Goal: Find specific page/section: Find specific page/section

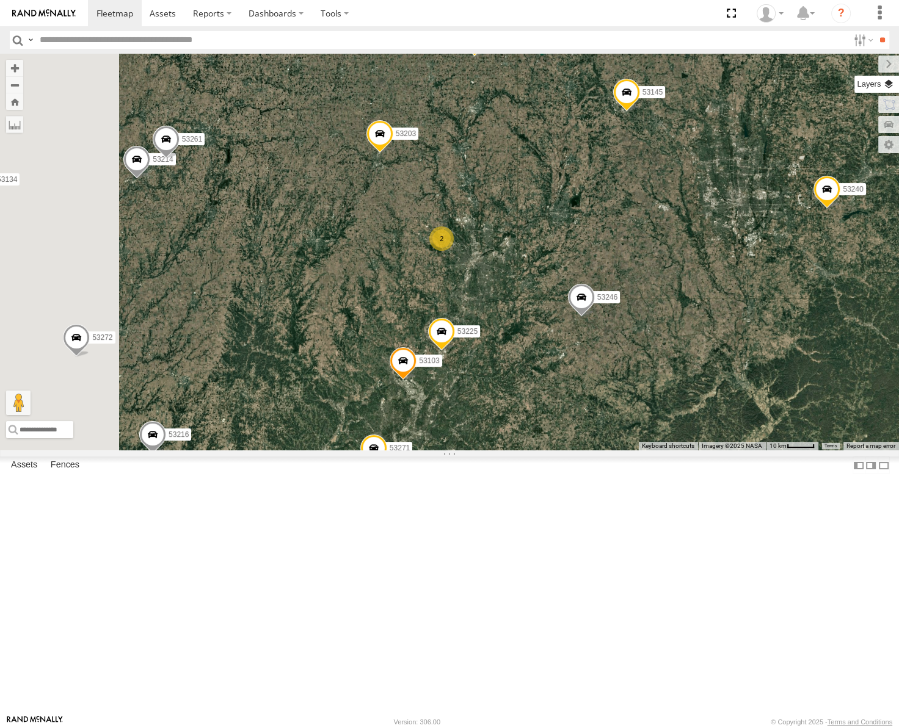
click at [891, 82] on label at bounding box center [876, 84] width 45 height 17
click at [0, 0] on span "Basemaps" at bounding box center [0, 0] width 0 height 0
click at [0, 0] on span "Roadmap" at bounding box center [0, 0] width 0 height 0
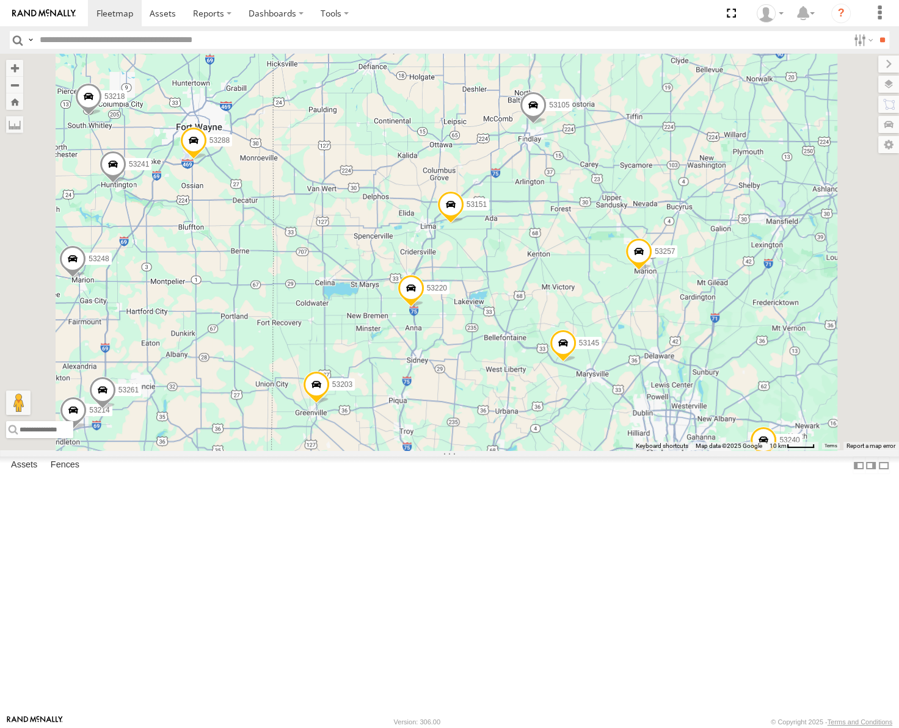
drag, startPoint x: 643, startPoint y: 192, endPoint x: 577, endPoint y: 448, distance: 264.8
click at [578, 448] on div "53247 53246 53257 53217 53286 53253 53137 53265 53211 53240 53248 53228 53271 5…" at bounding box center [449, 252] width 899 height 397
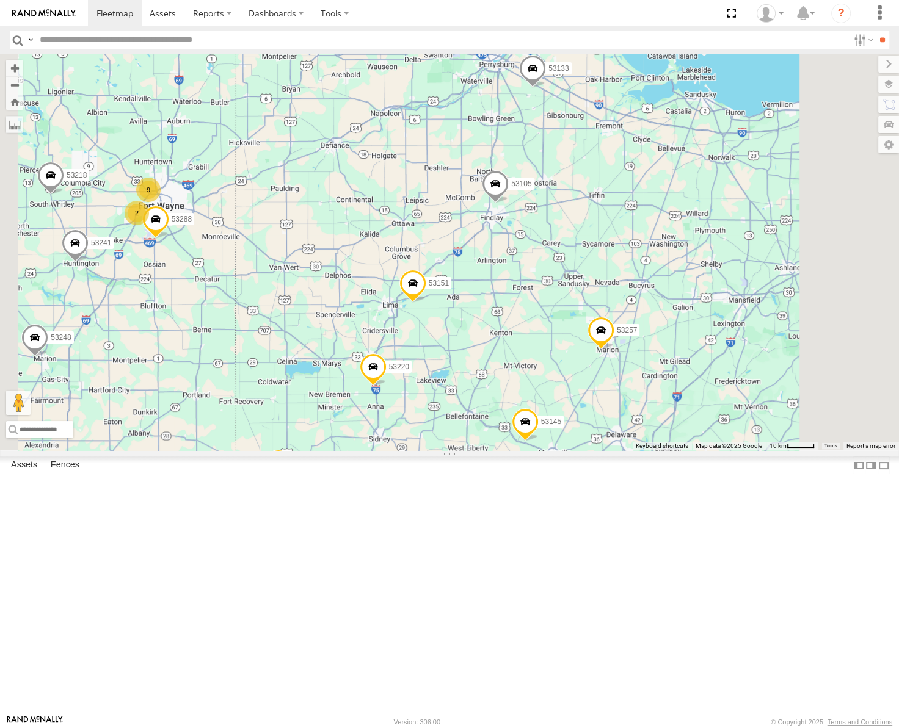
drag, startPoint x: 599, startPoint y: 266, endPoint x: 507, endPoint y: 427, distance: 185.1
click at [507, 427] on div "53247 53246 53257 53217 53286 53253 53137 53265 53211 53240 53248 53228 53271 5…" at bounding box center [449, 252] width 899 height 397
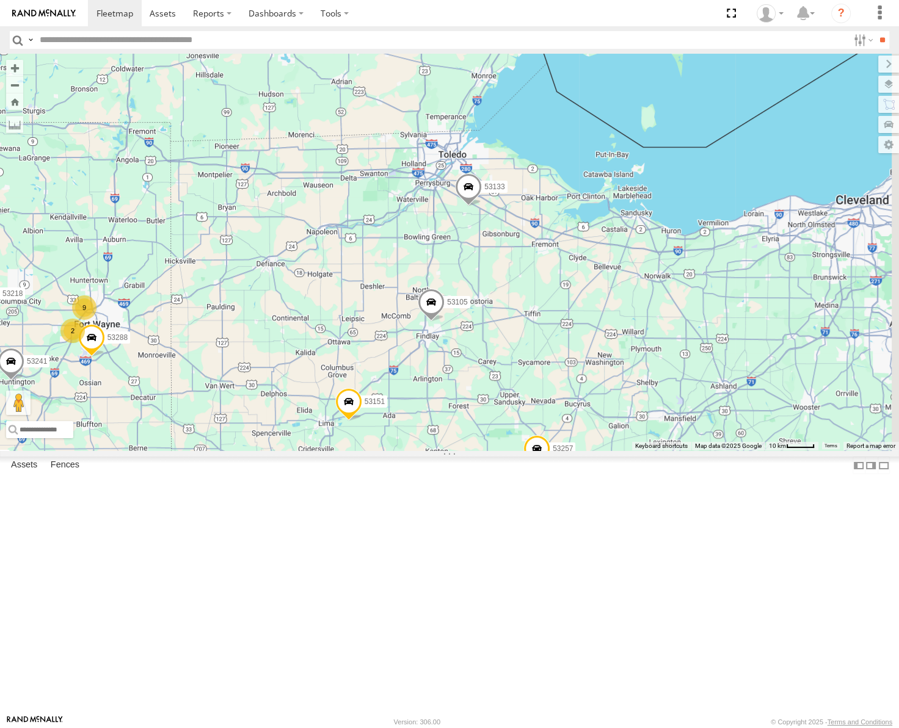
drag, startPoint x: 445, startPoint y: 422, endPoint x: 598, endPoint y: 279, distance: 209.1
click at [589, 280] on div "53247 53246 53257 53217 53286 53253 53137 53265 53211 53240 53248 53228 53271 5…" at bounding box center [449, 252] width 899 height 397
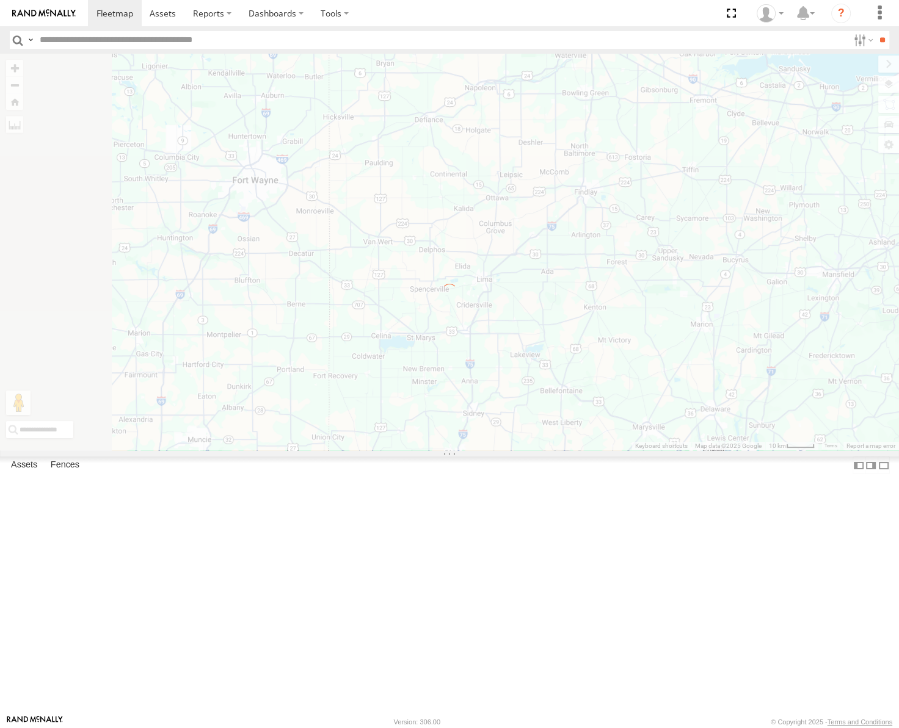
drag, startPoint x: 541, startPoint y: 379, endPoint x: 610, endPoint y: 386, distance: 69.3
click at [610, 386] on div "← Move left → Move right ↑ Move up ↓ Move down + Zoom in - Zoom out Home Jump l…" at bounding box center [449, 252] width 899 height 397
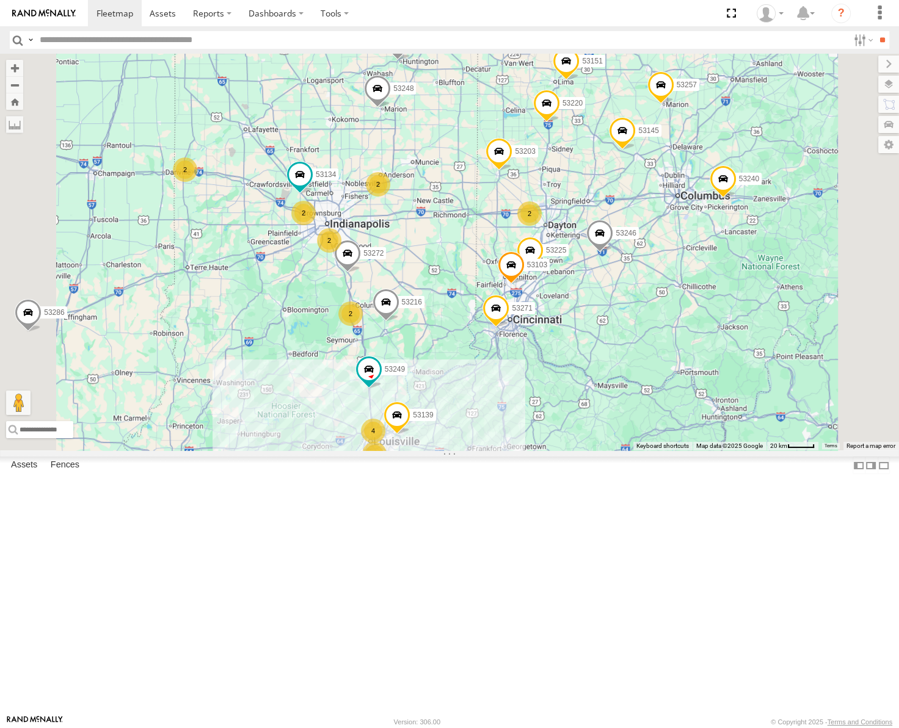
drag, startPoint x: 618, startPoint y: 221, endPoint x: 622, endPoint y: 325, distance: 104.5
click at [622, 325] on div "53257 53247 53246 53286 53265 53211 53240 53248 53228 53271 53151 53203 53104 5…" at bounding box center [449, 252] width 899 height 397
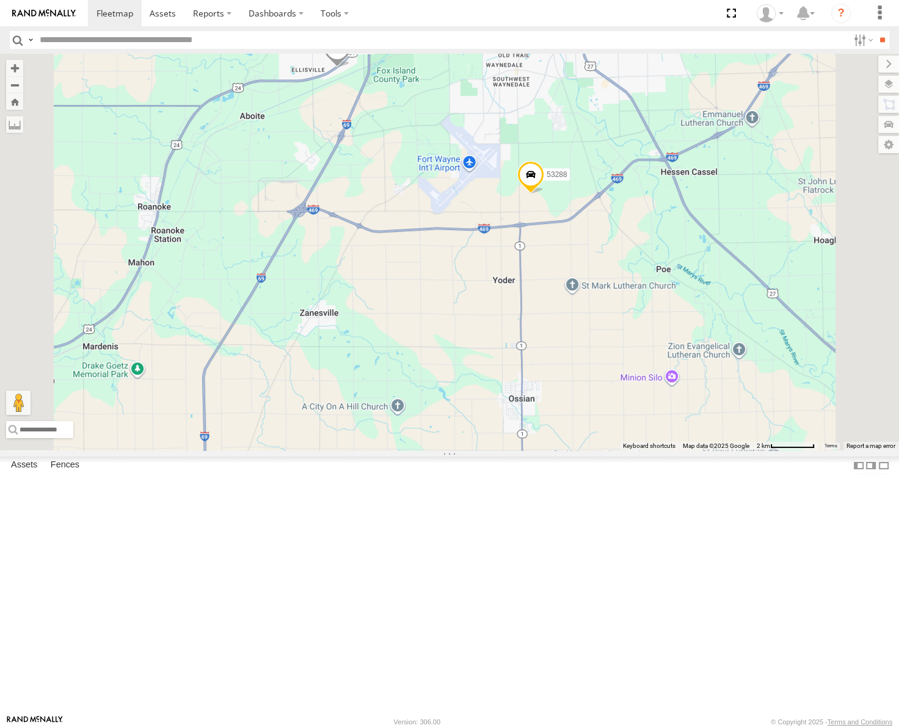
click at [0, 0] on span "Satellite" at bounding box center [0, 0] width 0 height 0
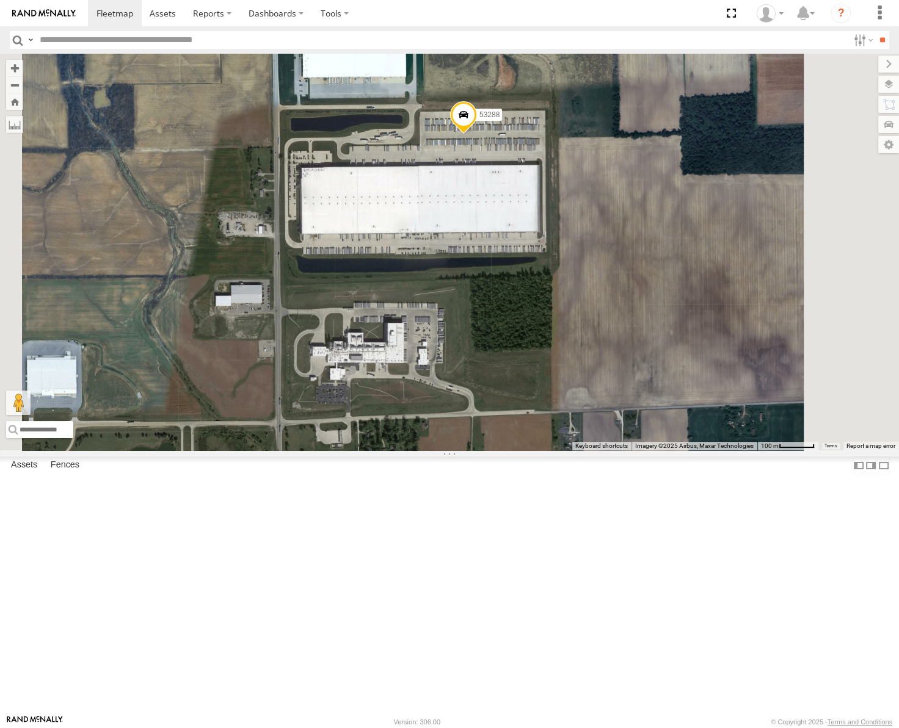
drag, startPoint x: 681, startPoint y: 263, endPoint x: 621, endPoint y: 289, distance: 65.6
click at [621, 289] on div "53257 53247 53246 53286 53265 53211 53240 53248 53228 53271 53151 53203 53104 5…" at bounding box center [449, 252] width 899 height 397
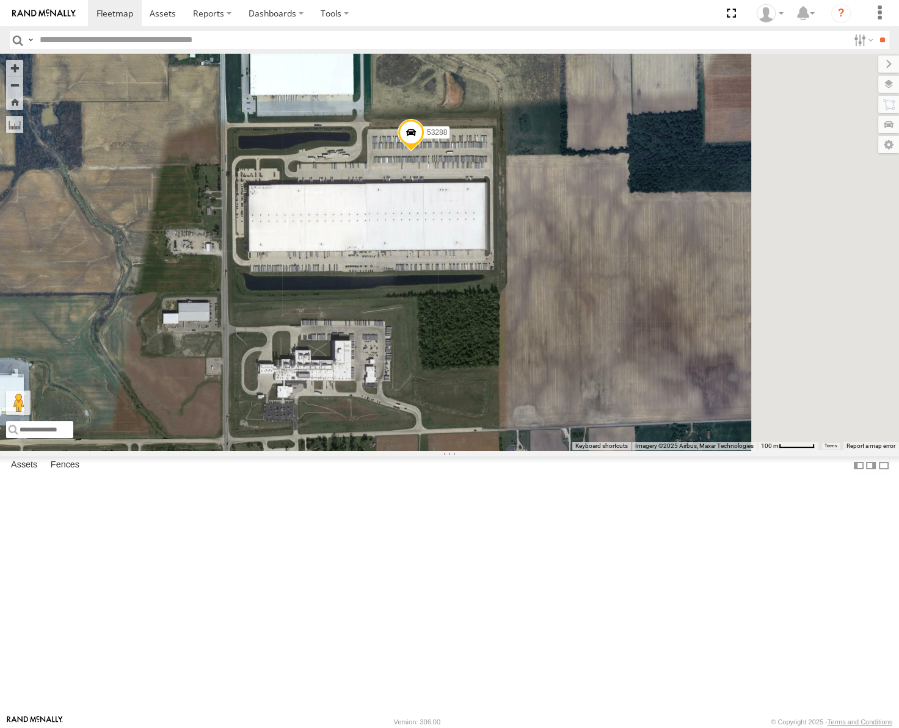
click at [609, 307] on div "53257 53247 53246 53286 53265 53211 53240 53248 53228 53271 53151 53203 53104 5…" at bounding box center [449, 252] width 899 height 397
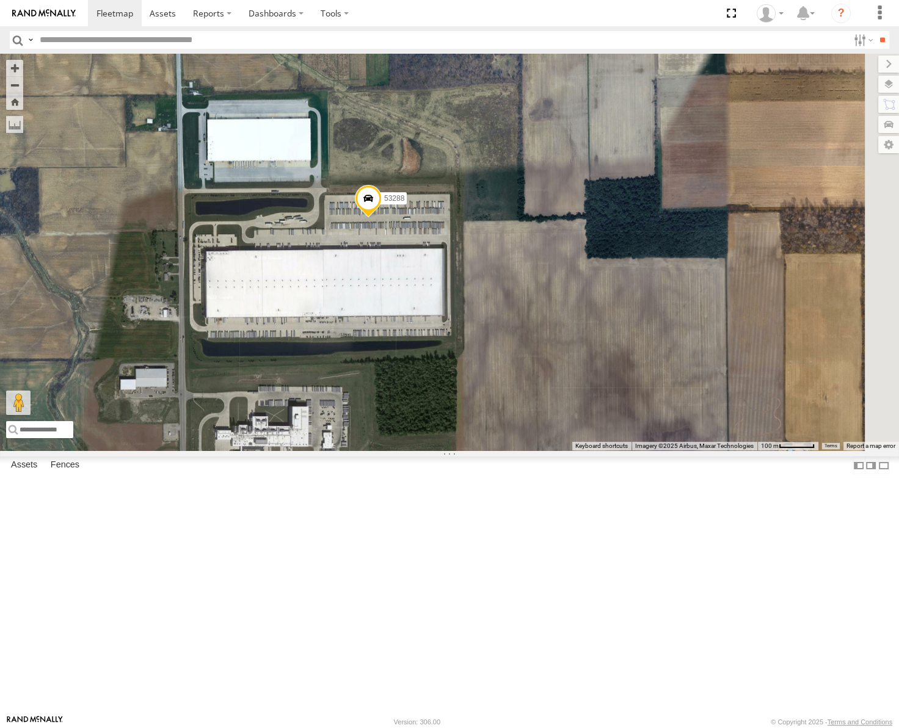
drag, startPoint x: 582, startPoint y: 379, endPoint x: 563, endPoint y: 415, distance: 40.1
click at [563, 415] on div "53257 53247 53246 53286 53265 53211 53240 53248 53228 53271 53151 53203 53104 5…" at bounding box center [449, 252] width 899 height 397
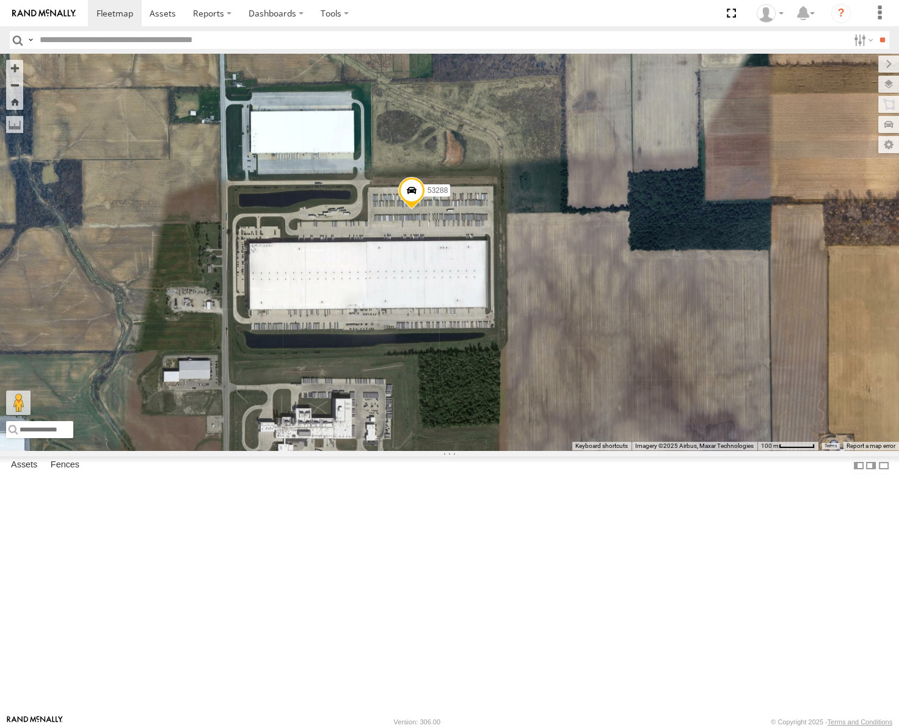
drag, startPoint x: 546, startPoint y: 440, endPoint x: 590, endPoint y: 432, distance: 44.1
click at [590, 432] on div "53257 53247 53246 53286 53265 53211 53240 53248 53228 53271 53151 53203 53104 5…" at bounding box center [449, 252] width 899 height 397
click at [425, 210] on span at bounding box center [411, 193] width 27 height 33
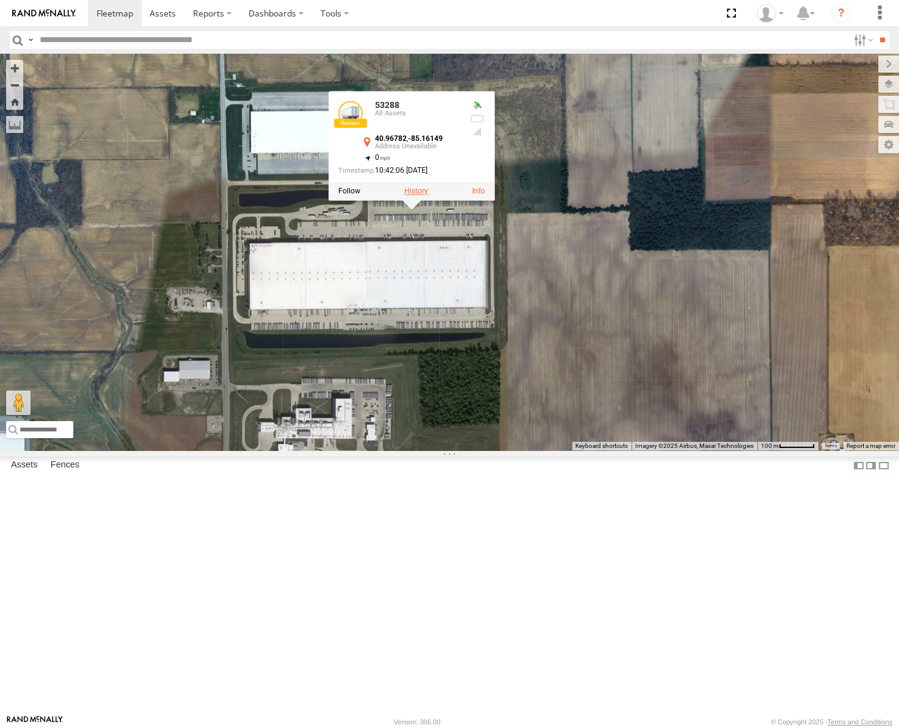
click at [428, 196] on label at bounding box center [416, 191] width 24 height 9
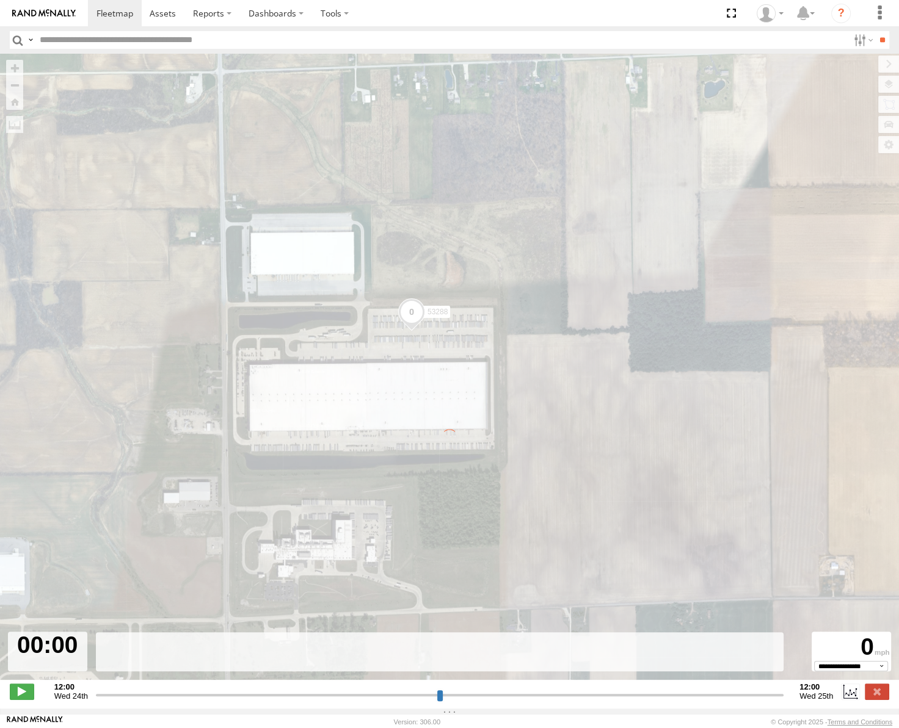
type input "**********"
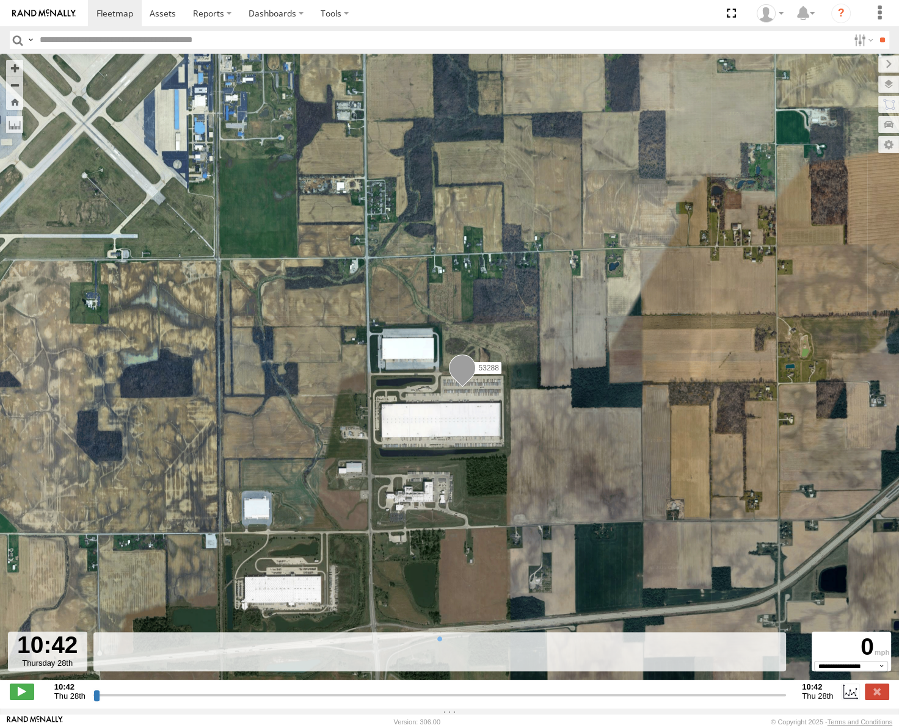
click at [154, 43] on input "text" at bounding box center [441, 40] width 813 height 18
type input "*****"
click at [875, 31] on input "**" at bounding box center [882, 40] width 14 height 18
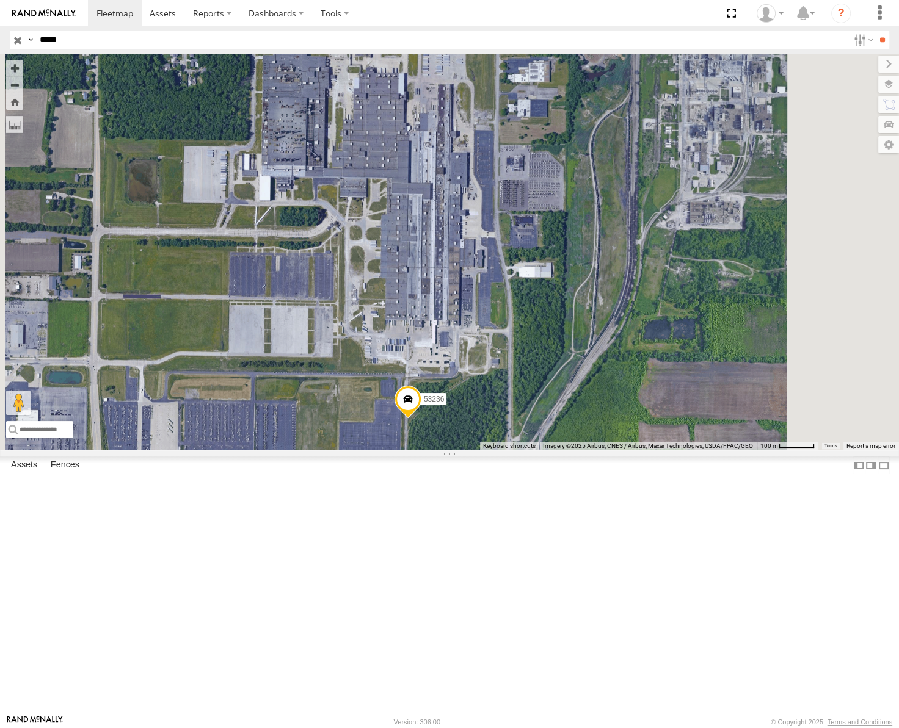
drag, startPoint x: 633, startPoint y: 298, endPoint x: 567, endPoint y: 423, distance: 141.5
click at [567, 422] on div "53236" at bounding box center [449, 252] width 899 height 397
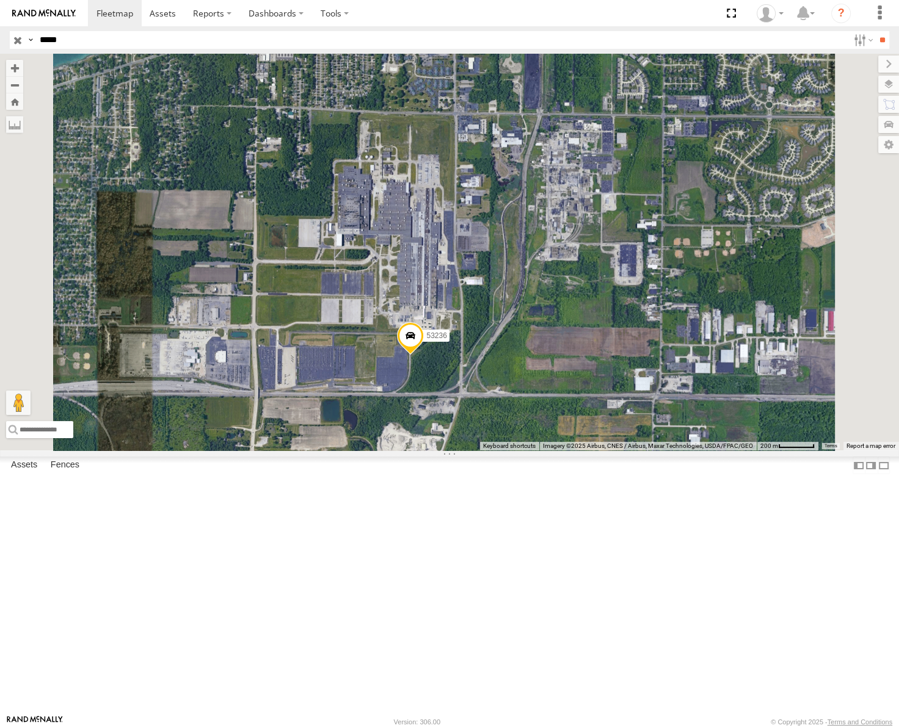
click at [14, 41] on input "button" at bounding box center [18, 40] width 16 height 18
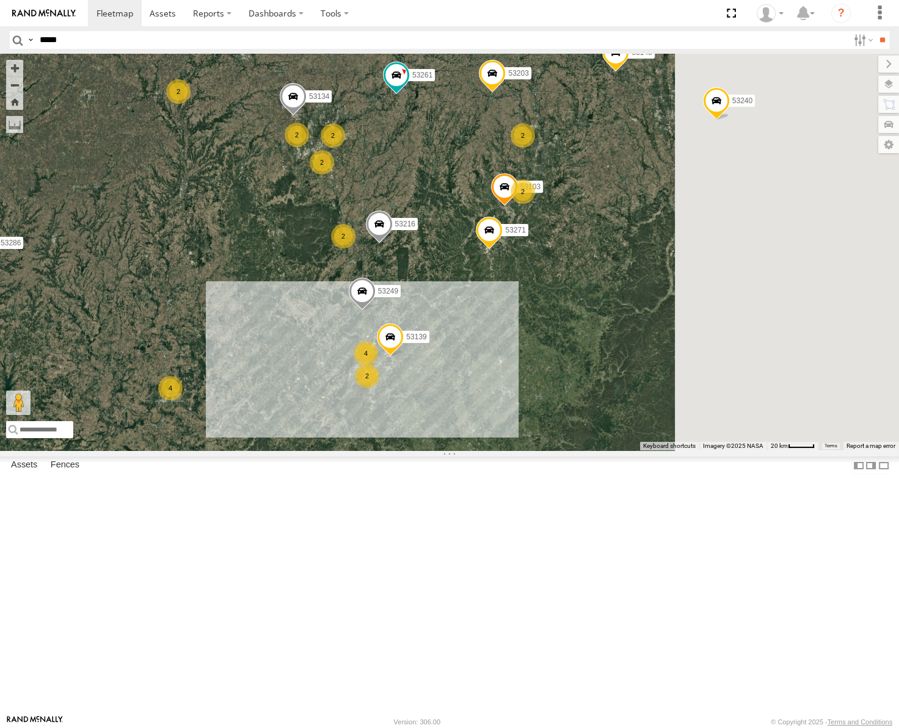
drag, startPoint x: 585, startPoint y: 303, endPoint x: 429, endPoint y: 415, distance: 192.5
click at [432, 415] on div "53271 53247 53204 53267 53151 53203 53239 53104 53145 53257 53133 53105 53217 5…" at bounding box center [449, 252] width 899 height 397
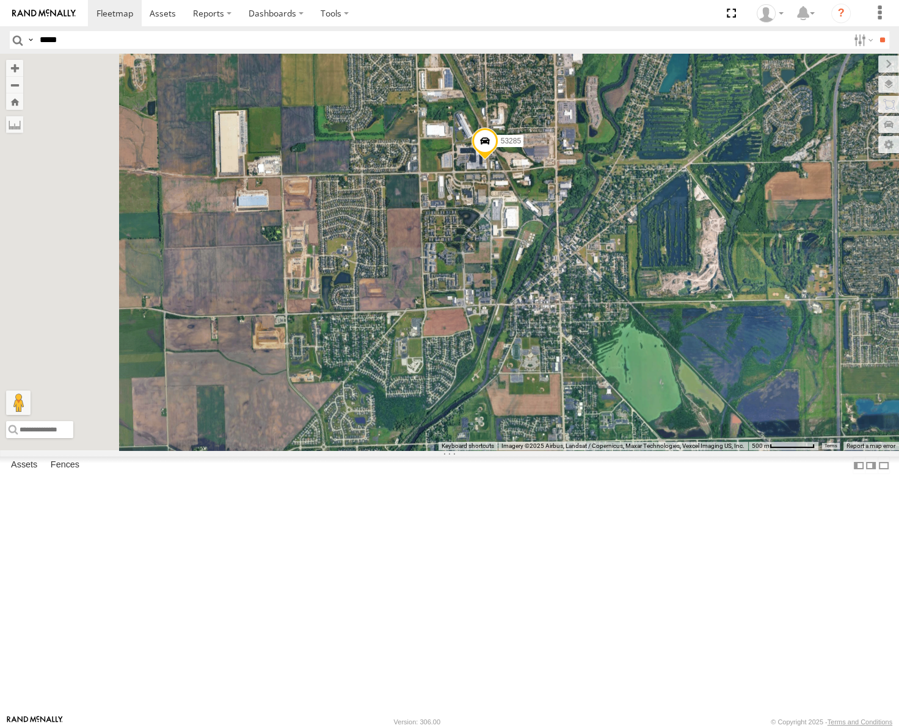
drag, startPoint x: 444, startPoint y: 282, endPoint x: 626, endPoint y: 318, distance: 184.9
click at [626, 318] on div "53247 53257 53217 53286 53253 53137 53261 53265 53211 53240 53216 53218 53241 5…" at bounding box center [449, 252] width 899 height 397
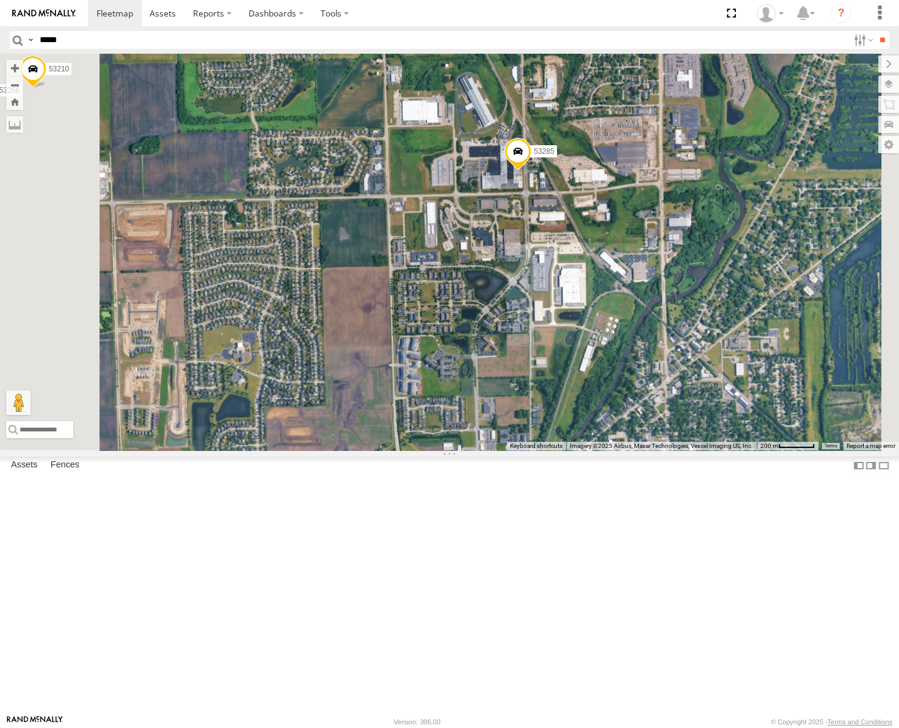
drag, startPoint x: 521, startPoint y: 286, endPoint x: 815, endPoint y: 336, distance: 297.9
click at [815, 336] on div "← Move left → Move right ↑ Move up ↓ Move down + Zoom in - Zoom out Home Jump l…" at bounding box center [449, 252] width 899 height 397
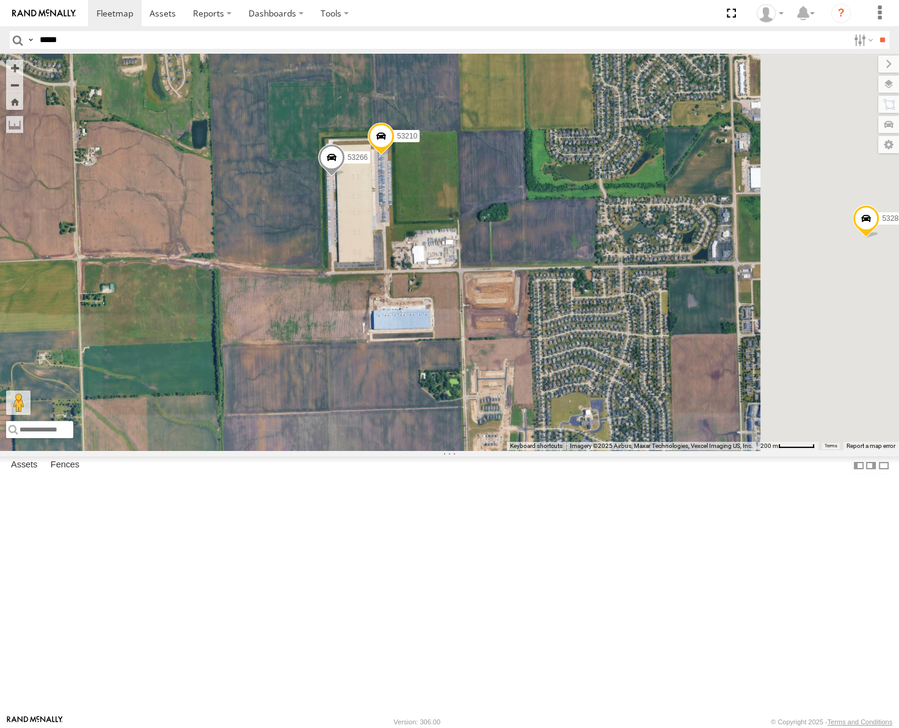
drag, startPoint x: 678, startPoint y: 311, endPoint x: 589, endPoint y: 301, distance: 89.7
click at [589, 302] on div "53247 53257 53217 53286 53253 53137 53261 53265 53211 53240 53216 53218 53241 5…" at bounding box center [449, 252] width 899 height 397
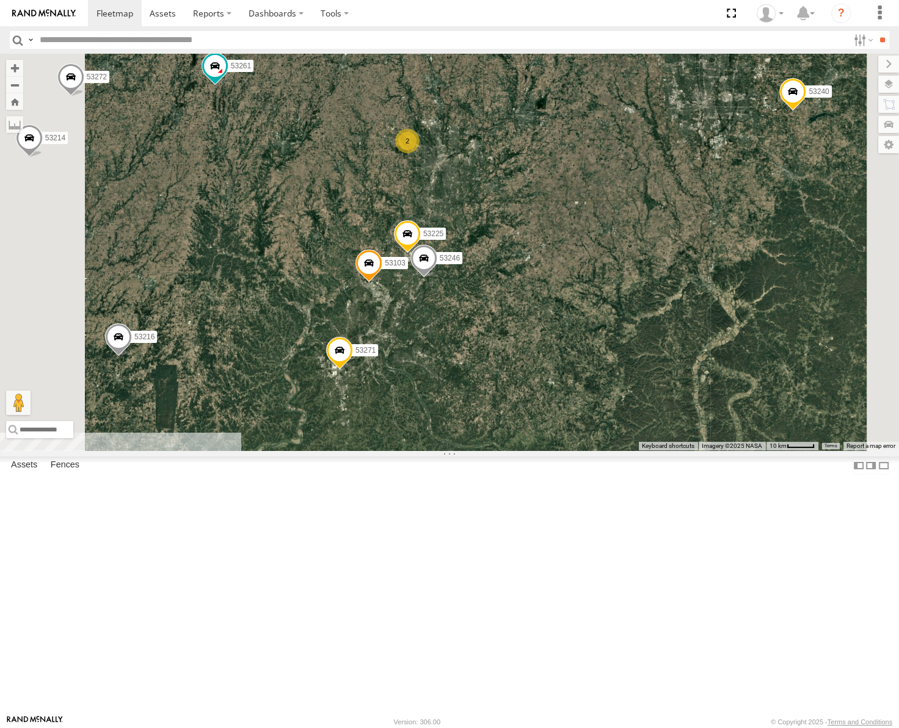
drag, startPoint x: 633, startPoint y: 309, endPoint x: 727, endPoint y: 288, distance: 96.3
click at [727, 288] on div "53217 53253 53247 53257 53286 53137 53265 53211 53240 53271 53272 53151 53203 5…" at bounding box center [449, 252] width 899 height 397
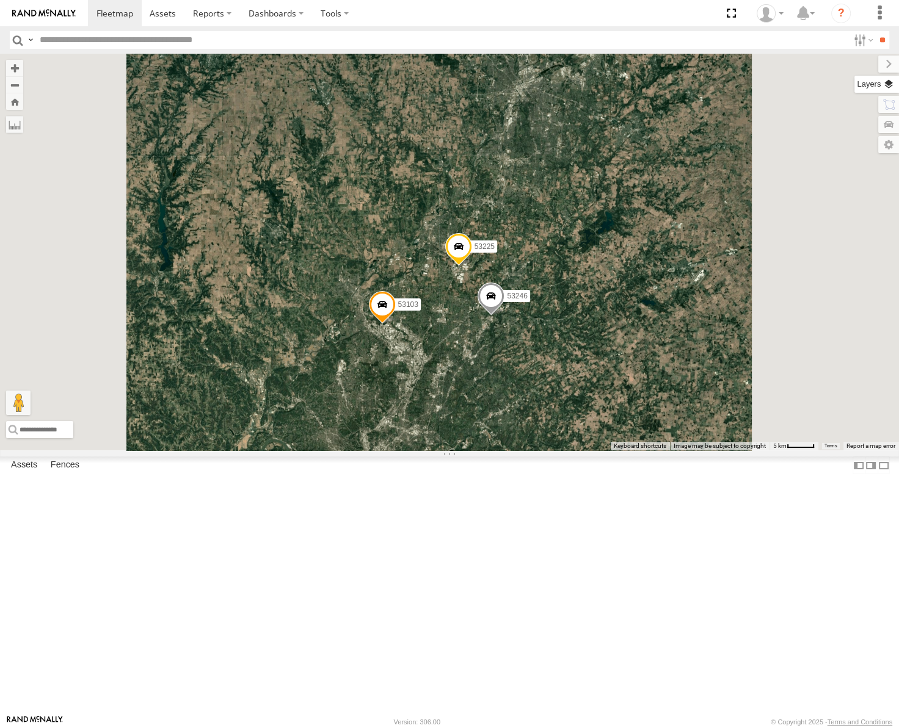
click at [885, 81] on label at bounding box center [876, 84] width 45 height 17
click at [0, 0] on span "Basemaps" at bounding box center [0, 0] width 0 height 0
click at [0, 0] on span "Roadmap" at bounding box center [0, 0] width 0 height 0
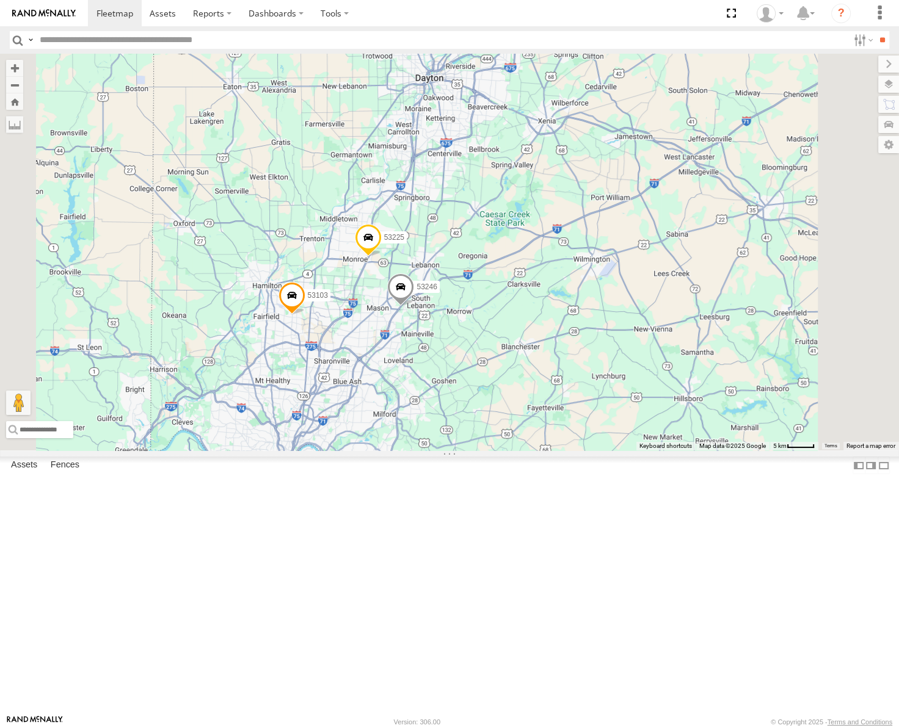
drag, startPoint x: 658, startPoint y: 278, endPoint x: 559, endPoint y: 253, distance: 101.3
click at [559, 255] on div "53217 53253 53247 53257 53286 53137 53265 53211 53240 53271 53272 53151 53203 5…" at bounding box center [449, 252] width 899 height 397
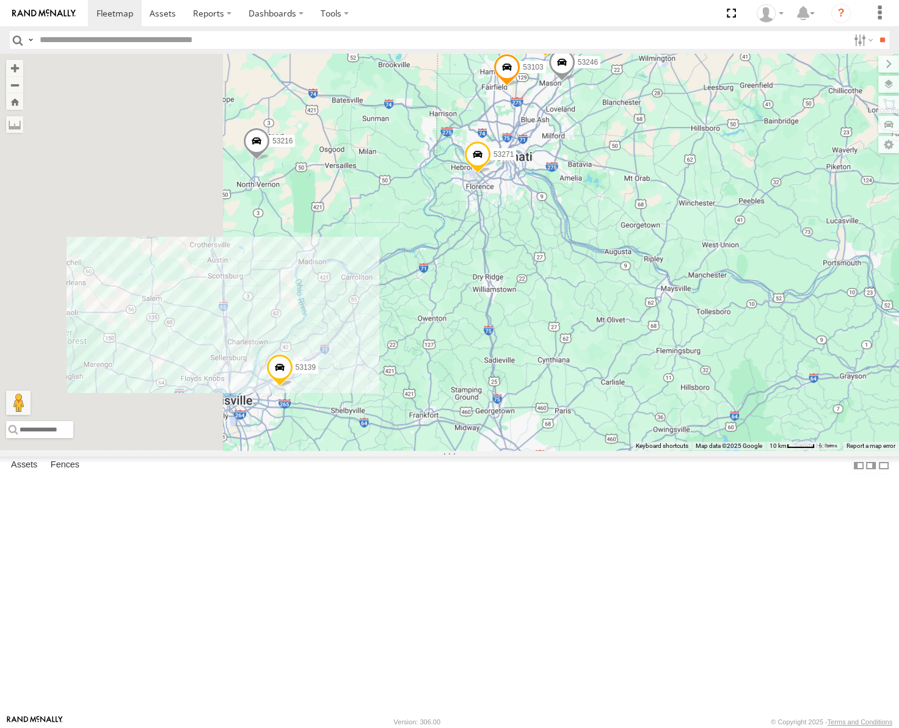
drag, startPoint x: 581, startPoint y: 477, endPoint x: 600, endPoint y: 410, distance: 70.5
click at [599, 418] on div "53217 53253 53247 53257 53286 53137 53265 53211 53240 53271 53272 53151 53203 5…" at bounding box center [449, 252] width 899 height 397
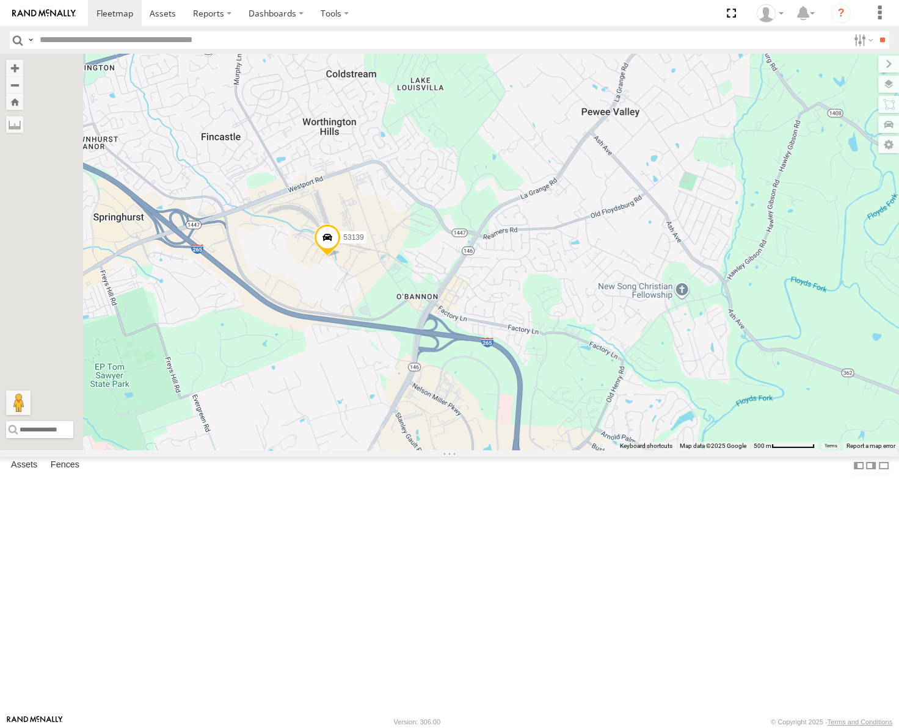
drag, startPoint x: 475, startPoint y: 502, endPoint x: 647, endPoint y: 312, distance: 256.3
click at [647, 312] on div "53217 53253 53247 53257 53286 53137 53265 53211 53240 53271 53272 53151 53203 5…" at bounding box center [449, 252] width 899 height 397
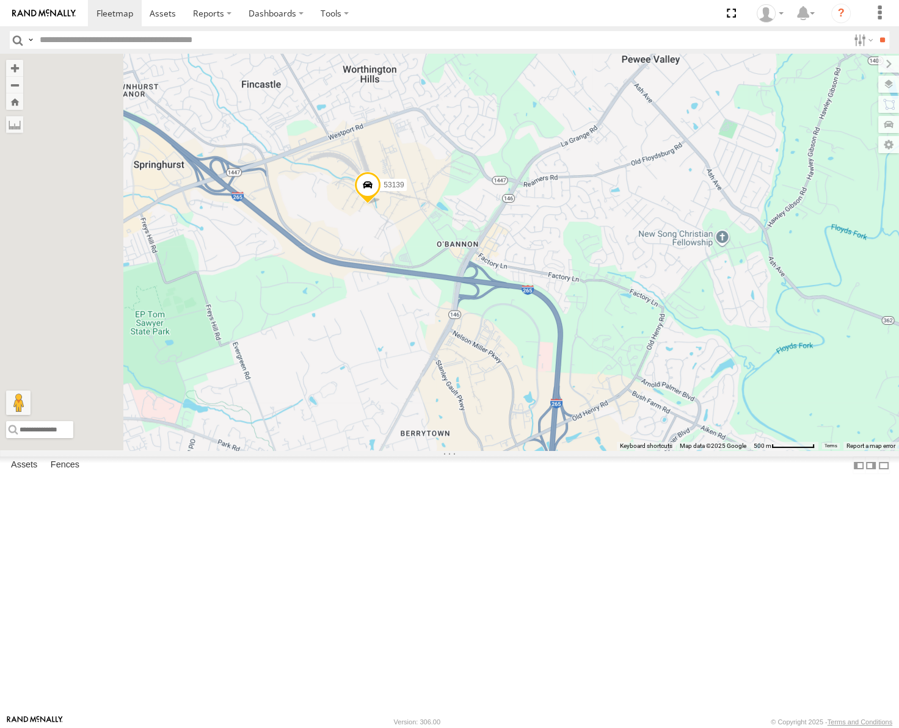
click at [0, 0] on span "Satellite" at bounding box center [0, 0] width 0 height 0
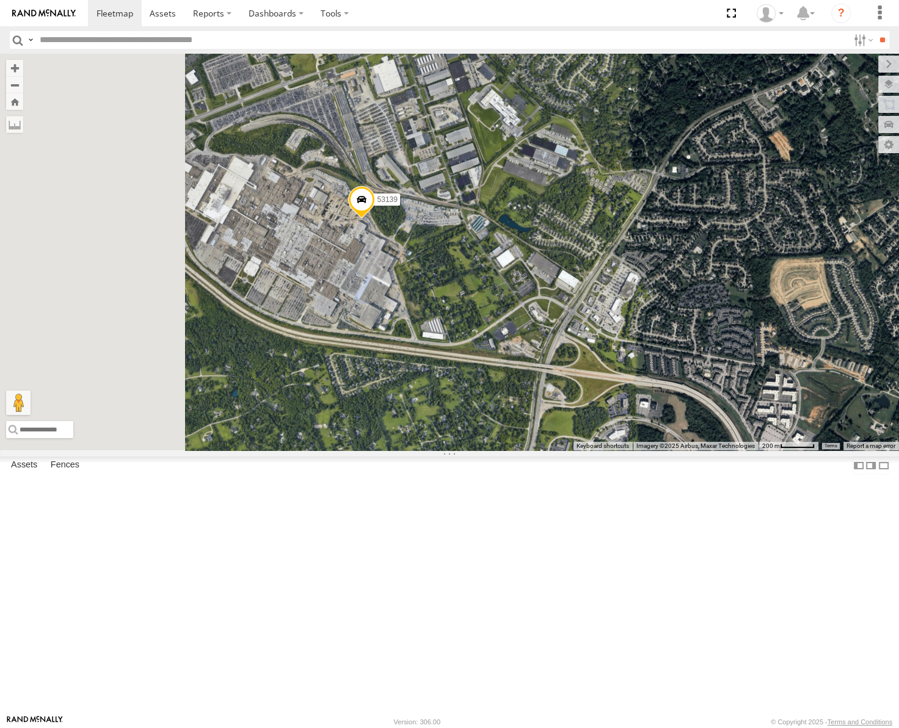
drag, startPoint x: 492, startPoint y: 394, endPoint x: 584, endPoint y: 368, distance: 95.9
click at [584, 368] on div "53217 53253 53247 53257 53286 53137 53265 53211 53240 53271 53272 53151 53203 5…" at bounding box center [449, 252] width 899 height 397
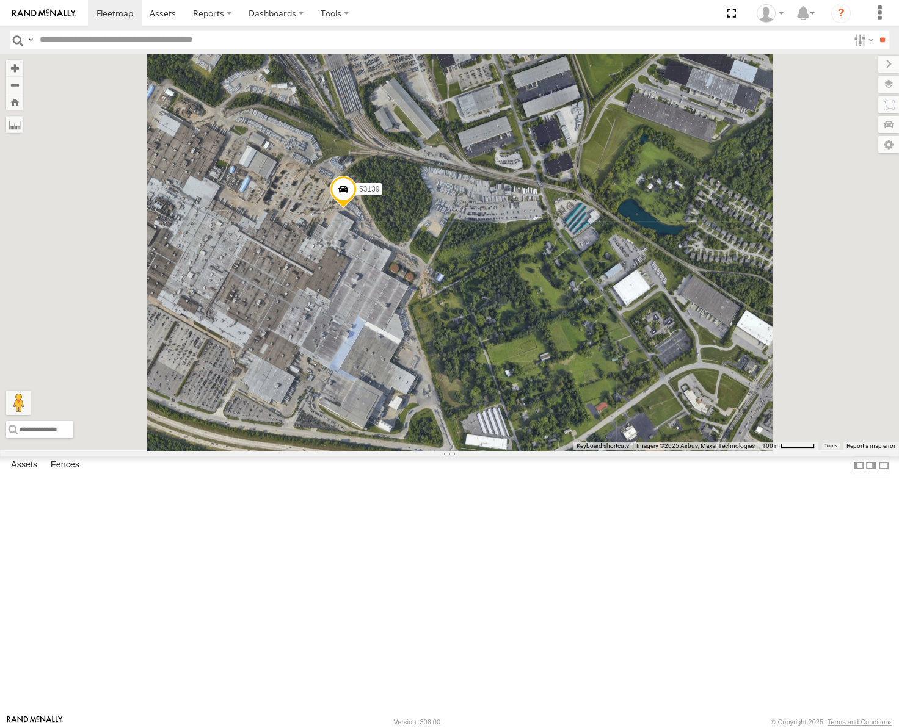
drag, startPoint x: 537, startPoint y: 382, endPoint x: 607, endPoint y: 360, distance: 73.8
click at [607, 360] on div "53217 53253 53247 53257 53286 53137 53265 53211 53240 53271 53272 53151 53203 5…" at bounding box center [449, 252] width 899 height 397
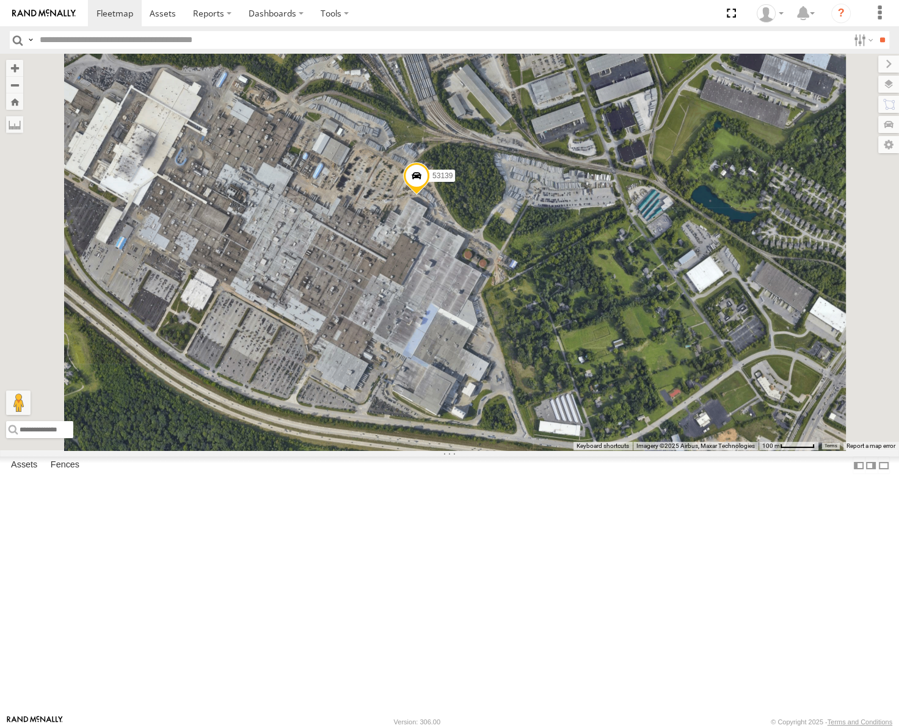
drag, startPoint x: 543, startPoint y: 424, endPoint x: 580, endPoint y: 418, distance: 37.1
click at [580, 418] on div "53217 53253 53247 53257 53286 53137 53265 53211 53240 53271 53272 53151 53203 5…" at bounding box center [449, 252] width 899 height 397
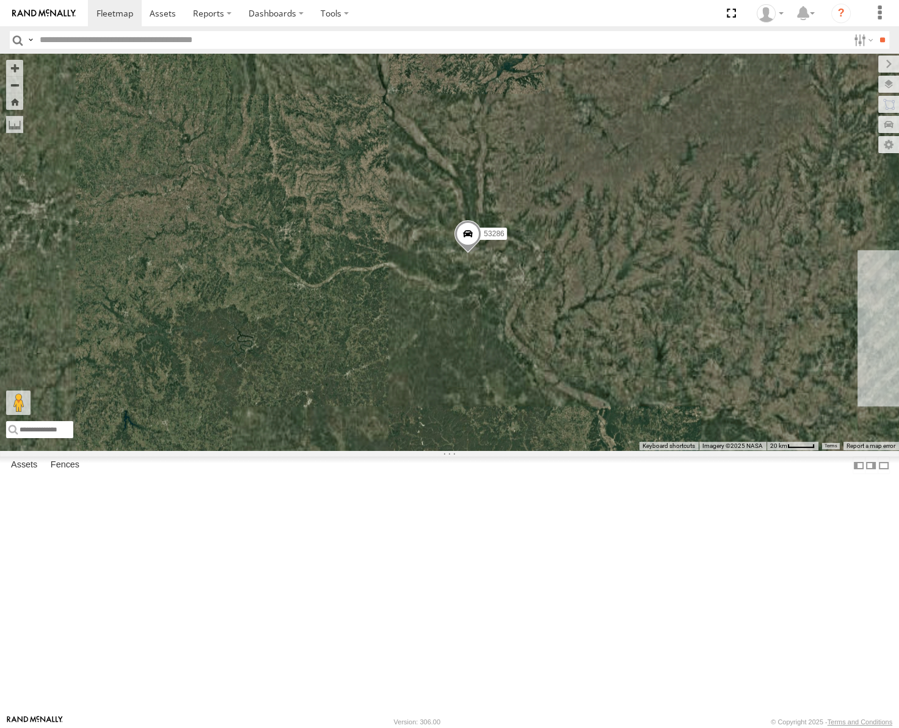
drag, startPoint x: 379, startPoint y: 277, endPoint x: 571, endPoint y: 295, distance: 193.7
click at [571, 295] on div "53257 53217 53286 53253 53137 53249 53265 53211 53240" at bounding box center [449, 252] width 899 height 397
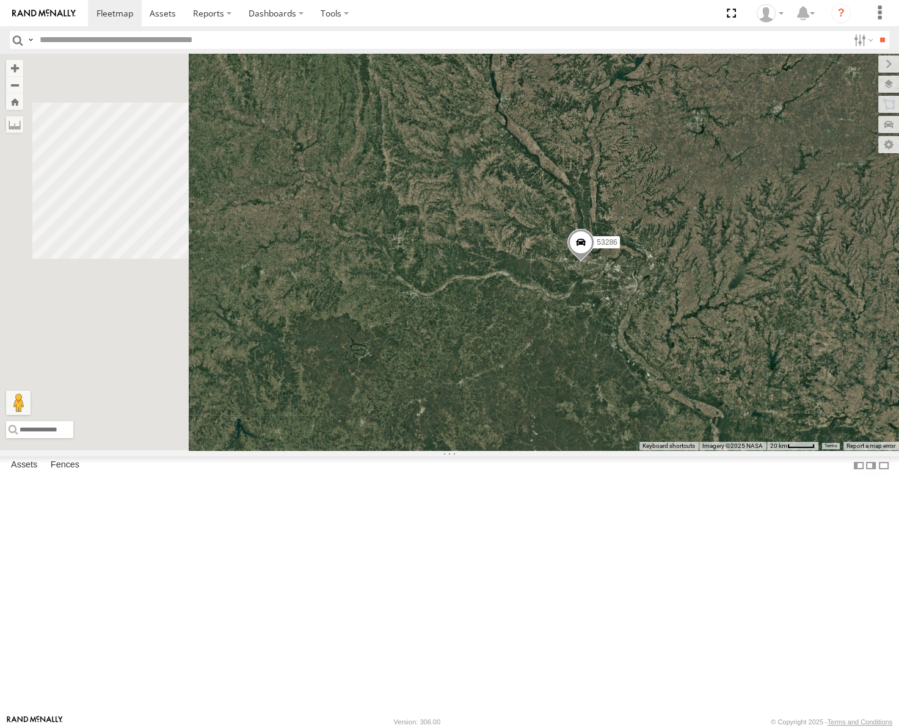
drag, startPoint x: 564, startPoint y: 241, endPoint x: 618, endPoint y: 262, distance: 57.8
click at [606, 260] on div "53257 53217 53286 53253 53137 53249 53265 53211 53240" at bounding box center [449, 252] width 899 height 397
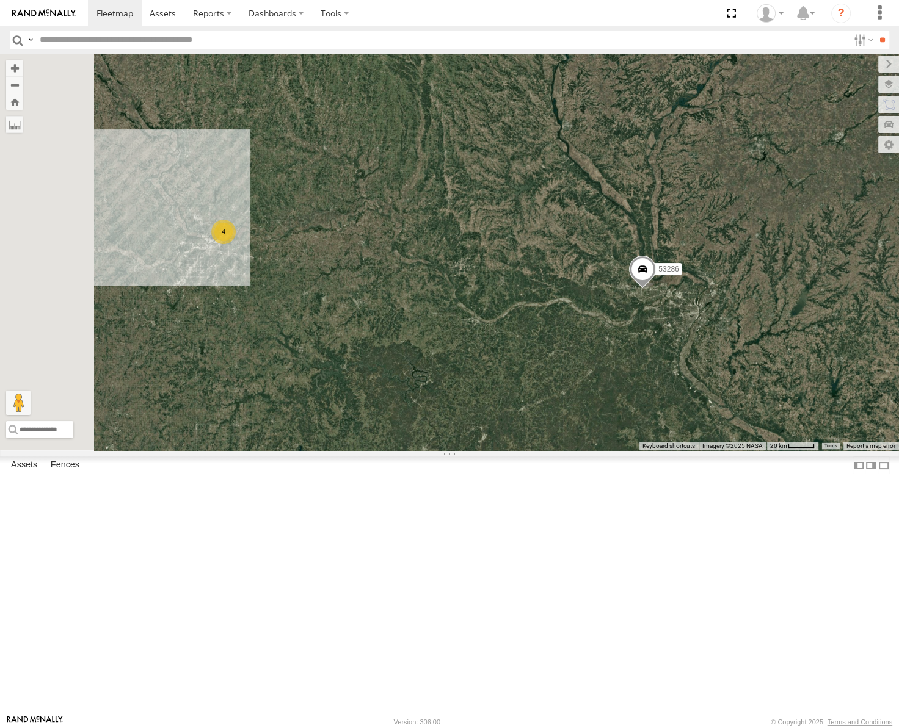
drag, startPoint x: 426, startPoint y: 311, endPoint x: 571, endPoint y: 327, distance: 145.6
click at [571, 327] on div "53257 53217 53286 53253 53137 53249 53265 53211 53240 4" at bounding box center [449, 252] width 899 height 397
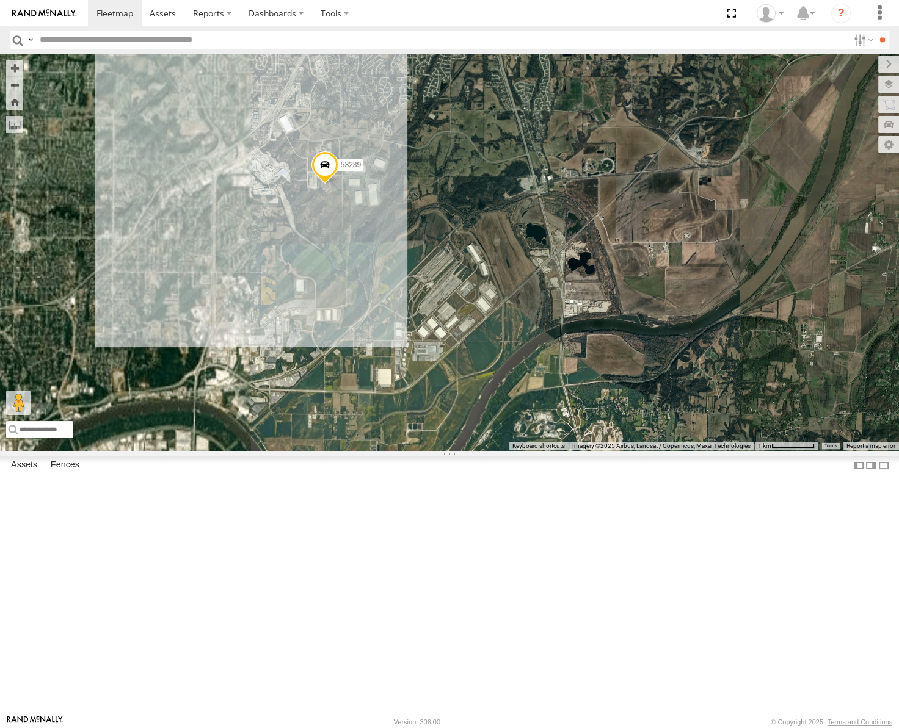
drag, startPoint x: 376, startPoint y: 300, endPoint x: 598, endPoint y: 386, distance: 237.7
click at [601, 386] on div "53257 53217 53286 53253 53137 53249 53265 53211 53240 53239" at bounding box center [449, 252] width 899 height 397
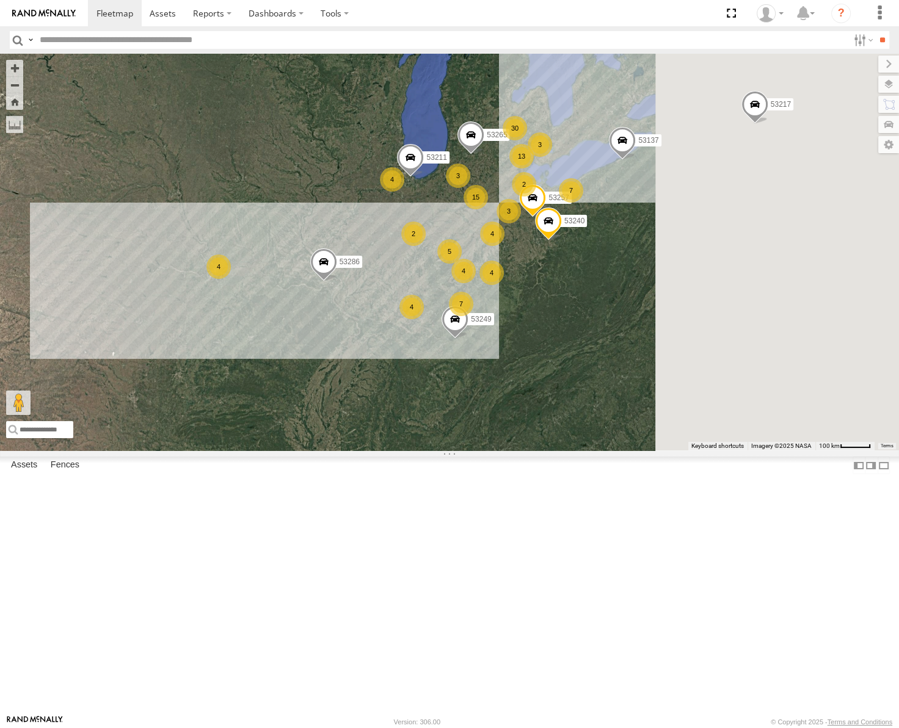
drag, startPoint x: 576, startPoint y: 451, endPoint x: 512, endPoint y: 451, distance: 64.1
click at [512, 451] on div "53257 53217 53286 53253 53137 53249 53265 53211 53240 5 15 4 13 4 7 30 4 7 3 4 …" at bounding box center [449, 252] width 899 height 397
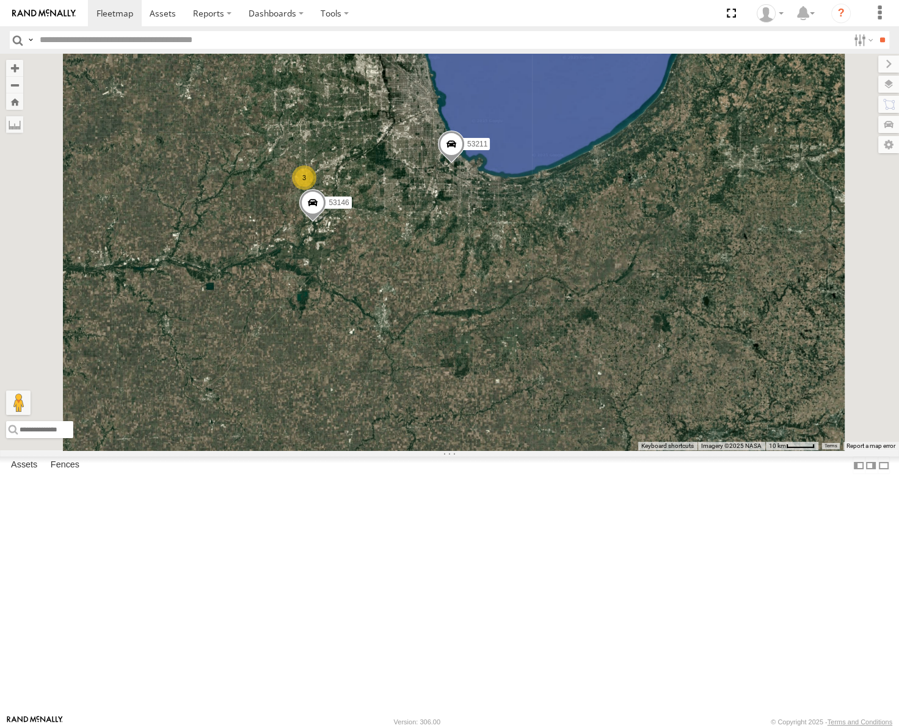
drag, startPoint x: 609, startPoint y: 277, endPoint x: 573, endPoint y: 327, distance: 61.7
click at [573, 327] on div "53257 53217 53286 53253 53137 53249 53265 53211 53240 53271 53246 53203 53150 5…" at bounding box center [449, 252] width 899 height 397
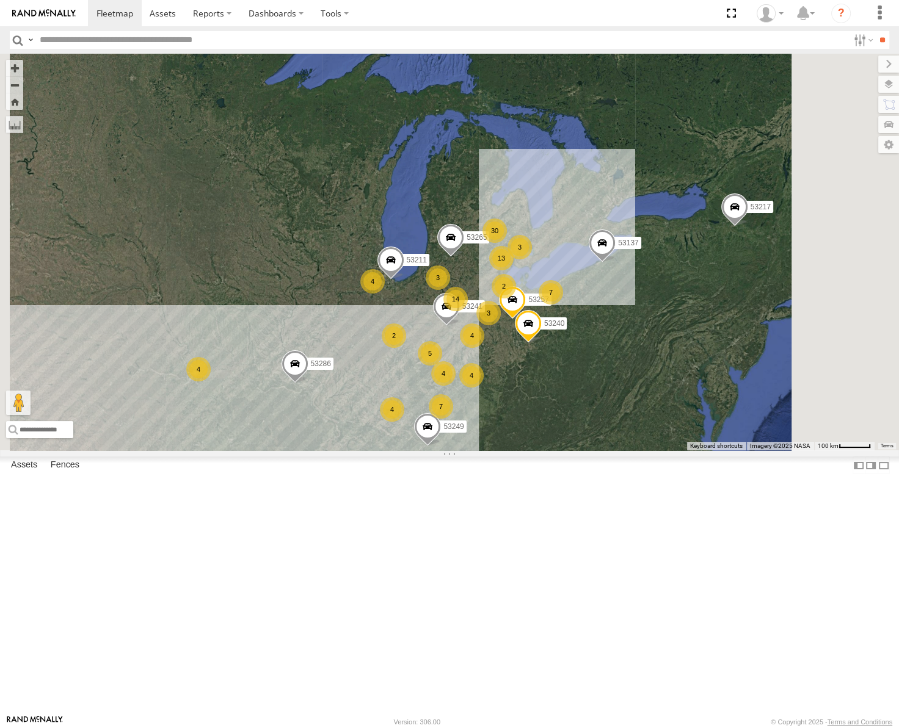
drag, startPoint x: 571, startPoint y: 447, endPoint x: 477, endPoint y: 395, distance: 107.4
click at [477, 395] on div "53257 53217 53286 53253 53137 53249 53265 53211 53240 53241 5 14 4 13 4 7 30 4 …" at bounding box center [449, 252] width 899 height 397
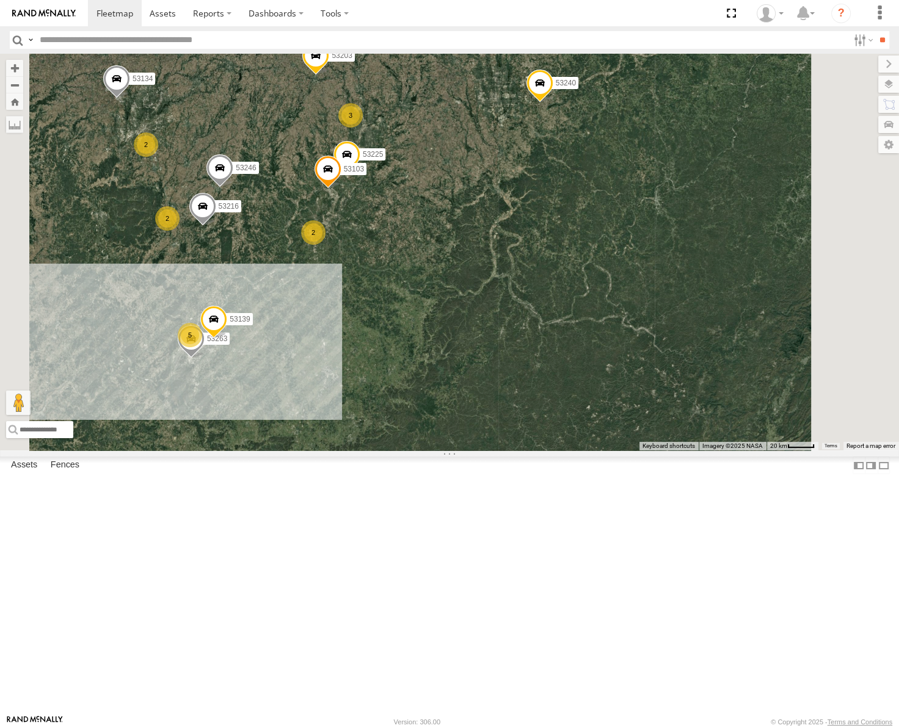
drag, startPoint x: 505, startPoint y: 440, endPoint x: 560, endPoint y: 394, distance: 72.0
click at [560, 394] on div "53257 53217 53286 53253 53137 53249 53265 53211 53240 53241 53246 53151 53203 5…" at bounding box center [449, 252] width 899 height 397
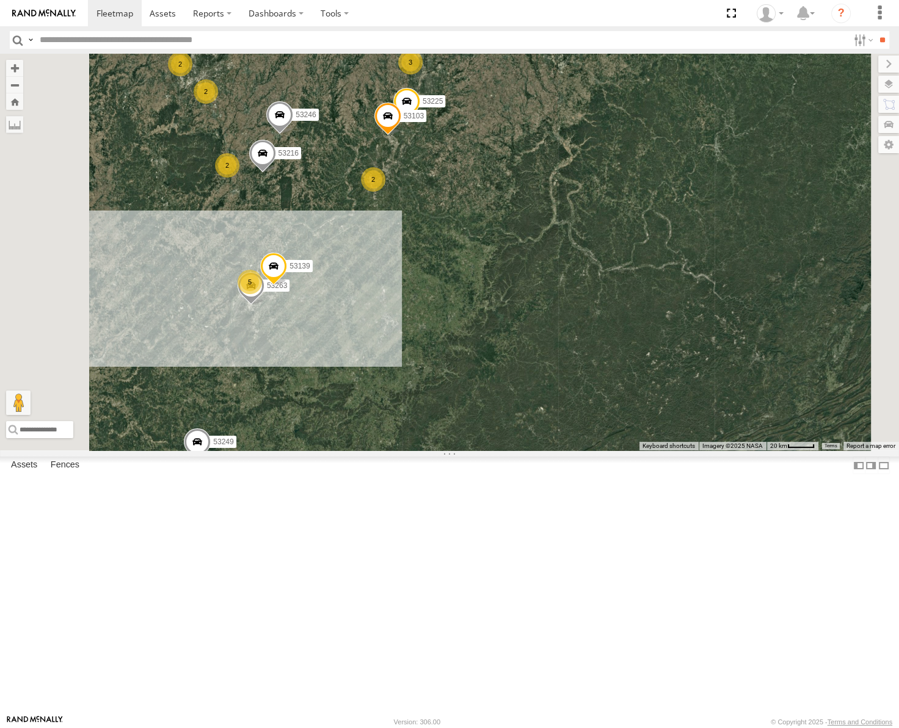
click at [0, 0] on span "Roadmap" at bounding box center [0, 0] width 0 height 0
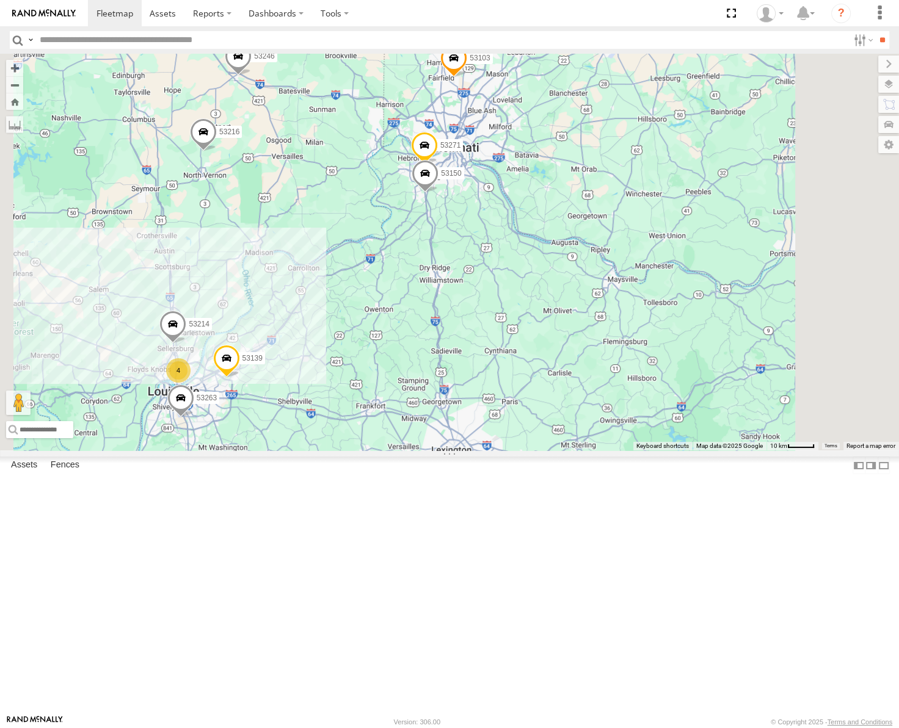
drag, startPoint x: 557, startPoint y: 415, endPoint x: 584, endPoint y: 316, distance: 101.9
click at [584, 318] on div "53257 53217 53286 53253 53137 53249 53265 53211 53240 53241 53246 53151 53203 5…" at bounding box center [449, 252] width 899 height 397
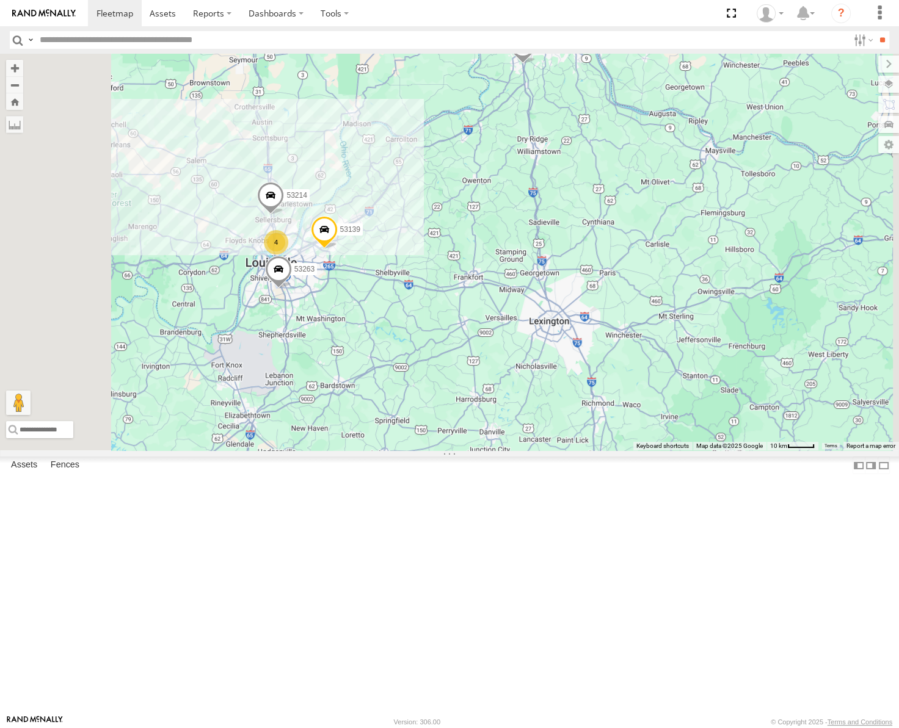
drag, startPoint x: 511, startPoint y: 361, endPoint x: 573, endPoint y: 355, distance: 62.6
click at [573, 355] on div "53257 53217 53286 53253 53137 53249 53265 53211 53240 53241 53246 53151 53203 5…" at bounding box center [449, 252] width 899 height 397
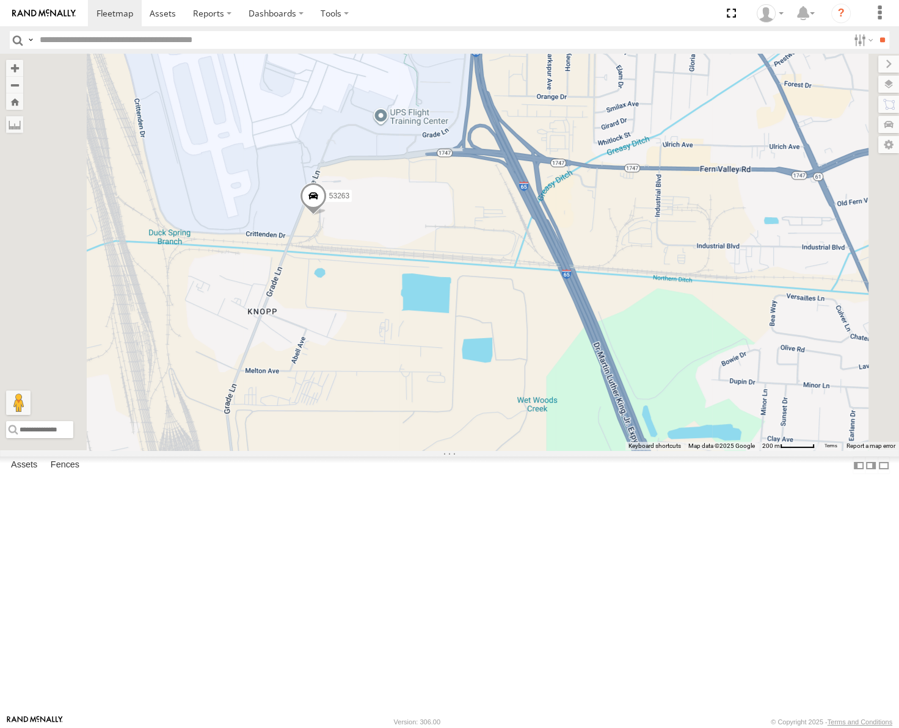
click at [0, 0] on span "Satellite" at bounding box center [0, 0] width 0 height 0
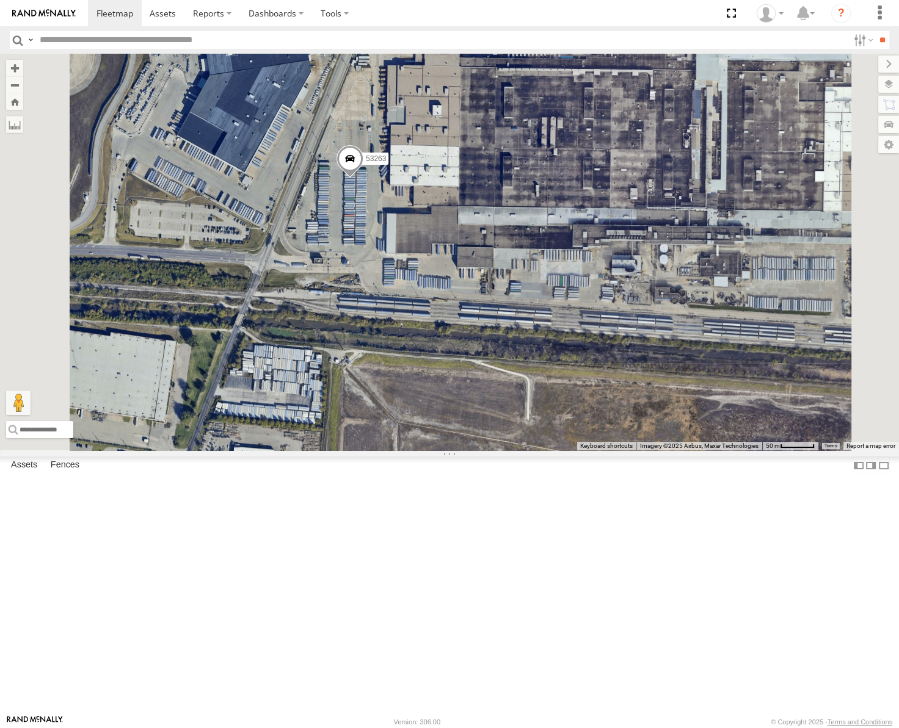
drag, startPoint x: 499, startPoint y: 352, endPoint x: 543, endPoint y: 341, distance: 45.8
click at [543, 341] on div "53257 53217 53286 53253 53137 53249 53265 53241 53211 53240 53246 53151 53203 5…" at bounding box center [449, 252] width 899 height 397
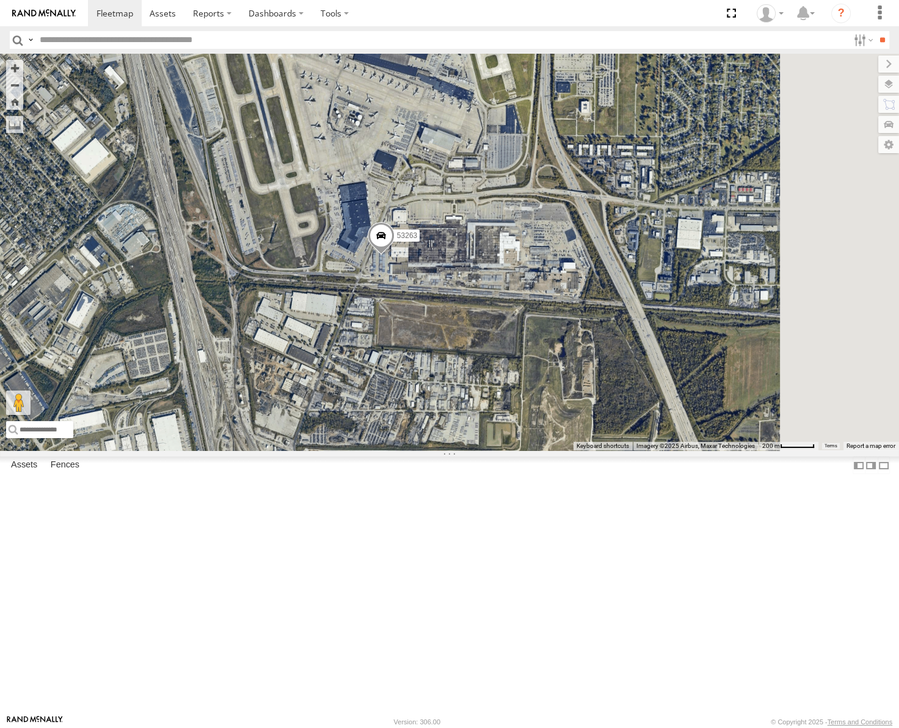
drag, startPoint x: 620, startPoint y: 298, endPoint x: 585, endPoint y: 299, distance: 34.8
click at [590, 300] on div "53257 53217 53286 53253 53137 53249 53265 53241 53211 53240 53246 53151 53203 5…" at bounding box center [449, 252] width 899 height 397
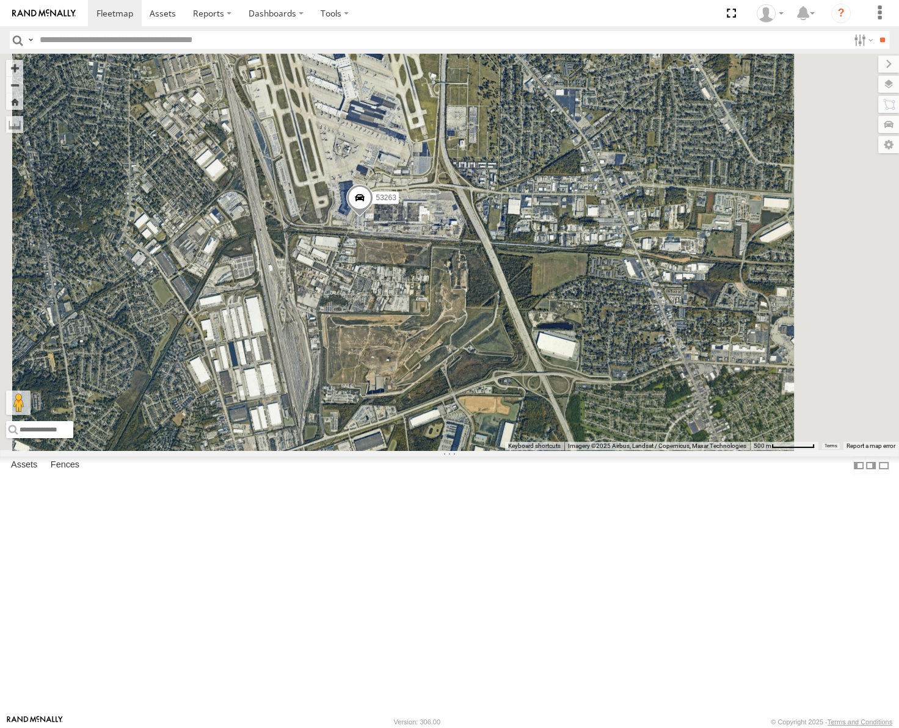
click at [373, 217] on span at bounding box center [359, 200] width 27 height 33
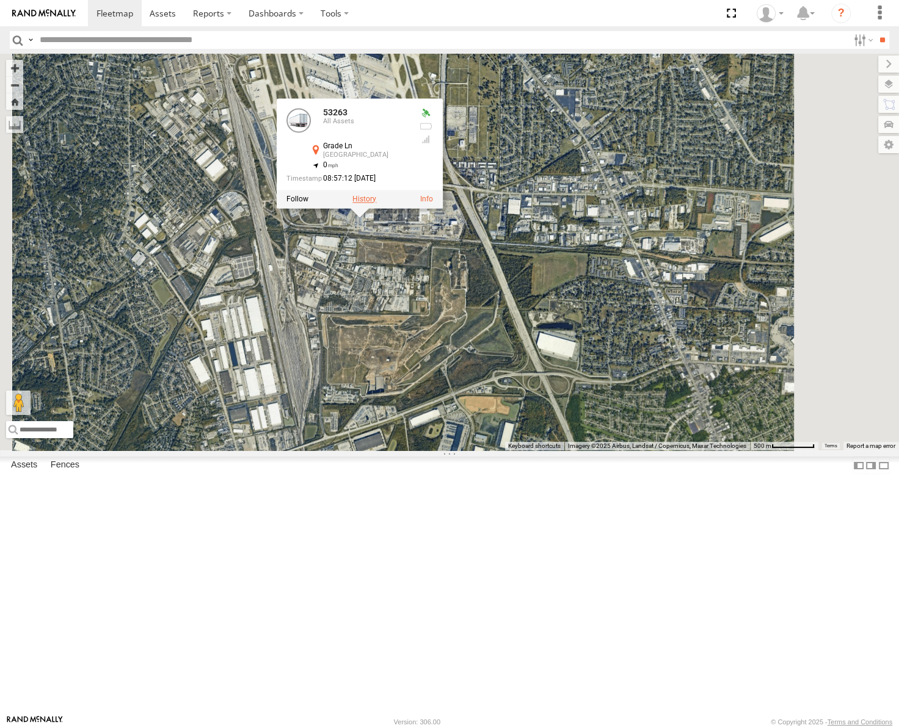
click at [376, 203] on label at bounding box center [364, 199] width 24 height 9
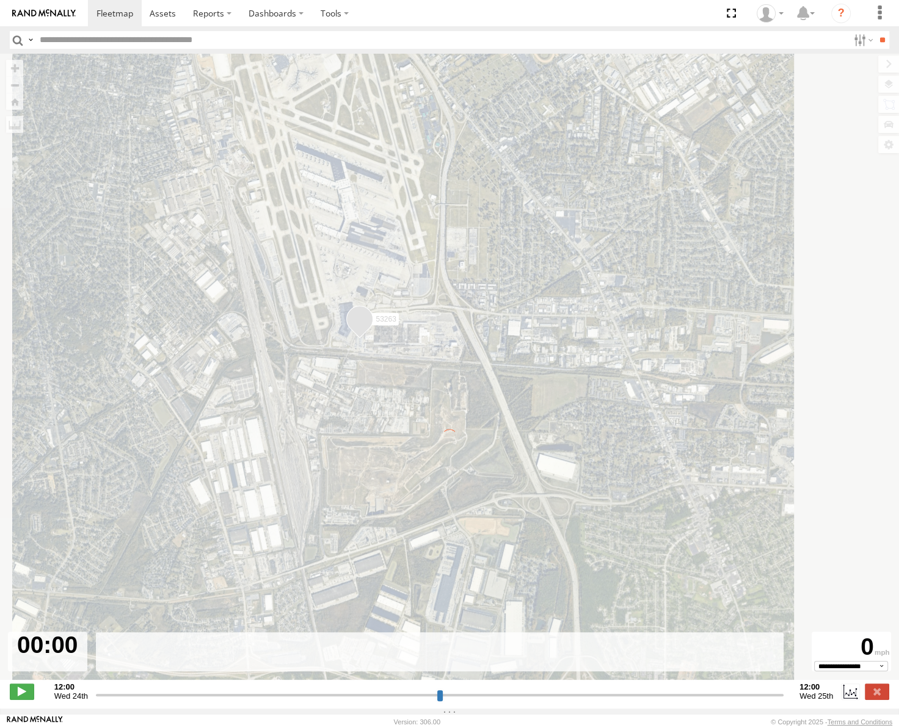
type input "**********"
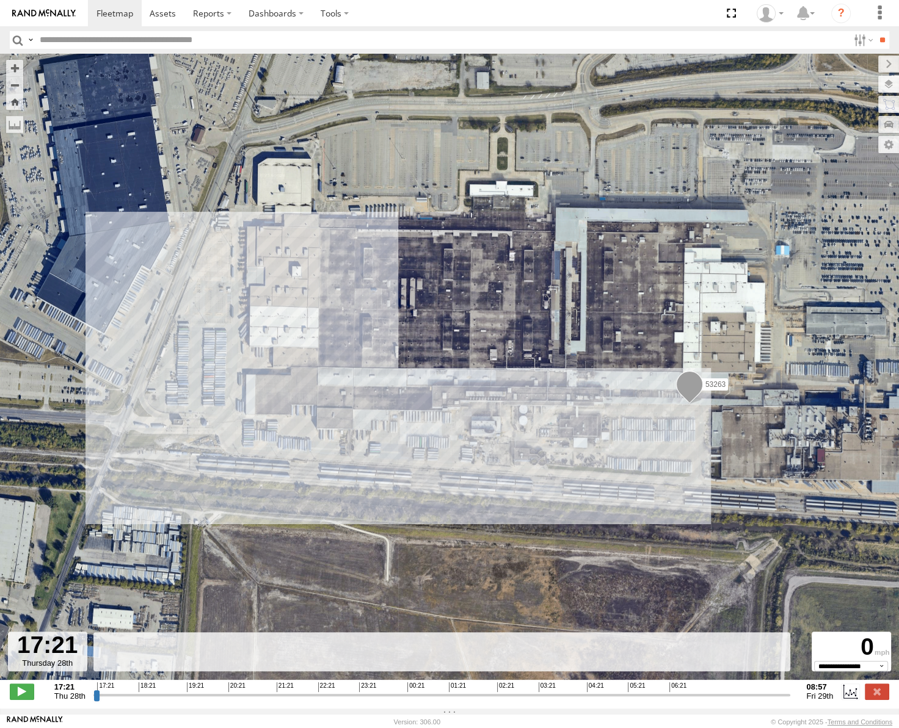
drag, startPoint x: 618, startPoint y: 360, endPoint x: 512, endPoint y: 360, distance: 106.2
click at [511, 361] on div "53263" at bounding box center [449, 373] width 899 height 639
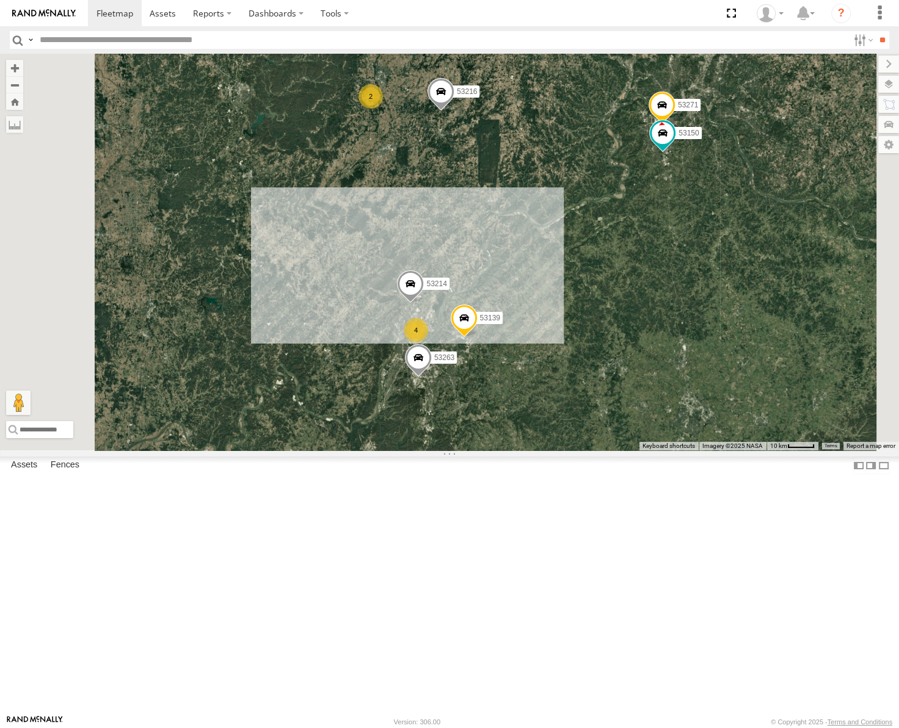
drag, startPoint x: 614, startPoint y: 388, endPoint x: 651, endPoint y: 328, distance: 70.8
click at [654, 324] on div "53253 53257 53217 53286 53137 53249 53265 53241 53211 53240 53246 53151 53203 5…" at bounding box center [449, 252] width 899 height 397
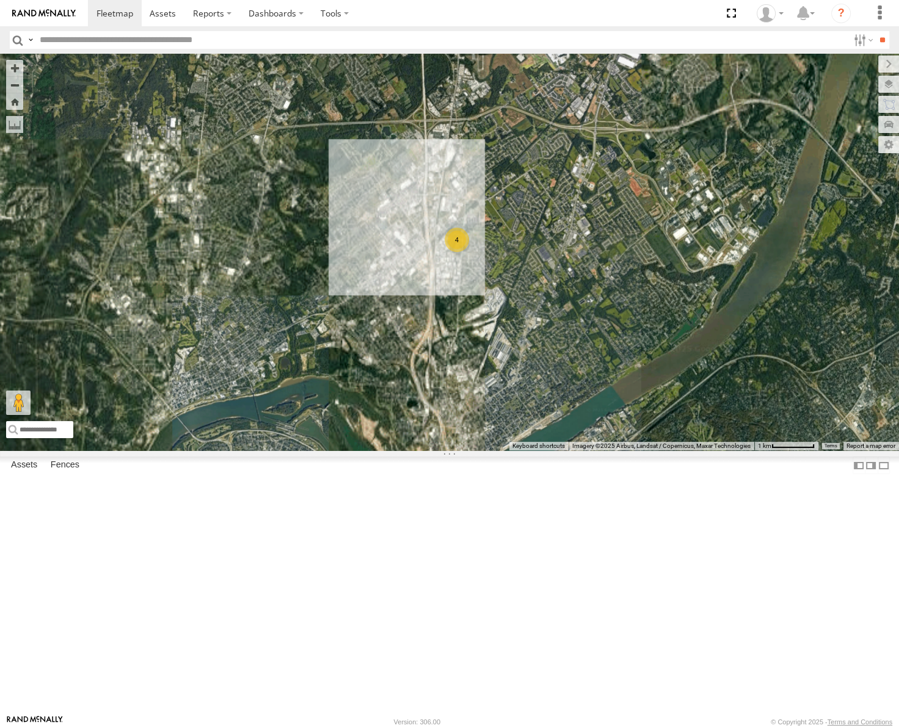
drag, startPoint x: 671, startPoint y: 498, endPoint x: 691, endPoint y: 325, distance: 173.3
click at [692, 336] on div "53253 53257 53217 53286 53137 53249 53265 53241 53211 53240 53246 53151 53203 5…" at bounding box center [449, 252] width 899 height 397
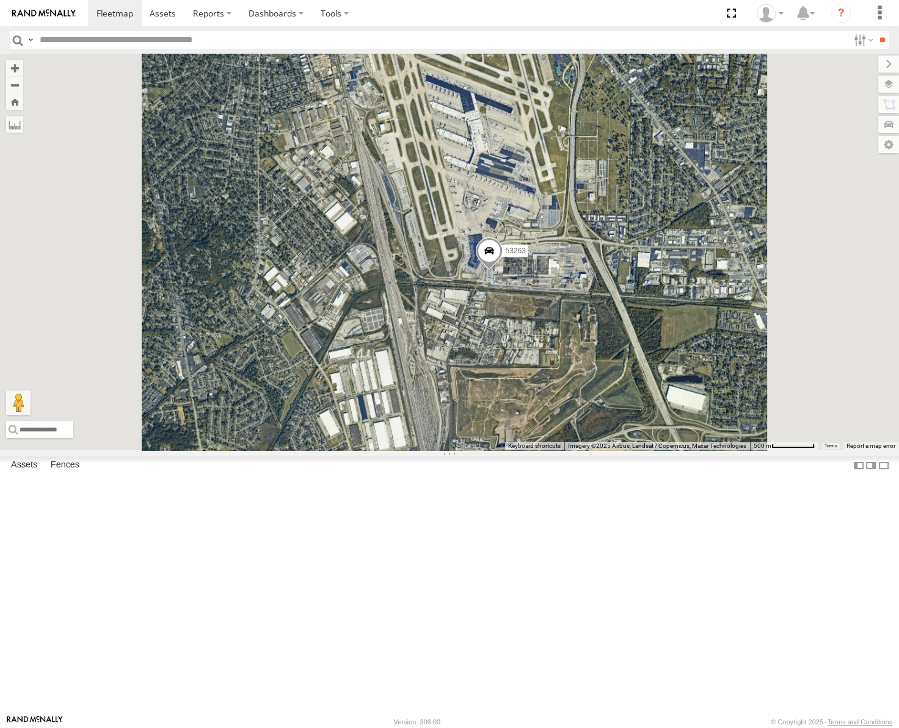
drag, startPoint x: 714, startPoint y: 504, endPoint x: 717, endPoint y: 422, distance: 81.9
click at [717, 422] on div "53253 53257 53217 53286 53137 53249 53265 53241 53211 53240 53246 53151 53203 5…" at bounding box center [449, 252] width 899 height 397
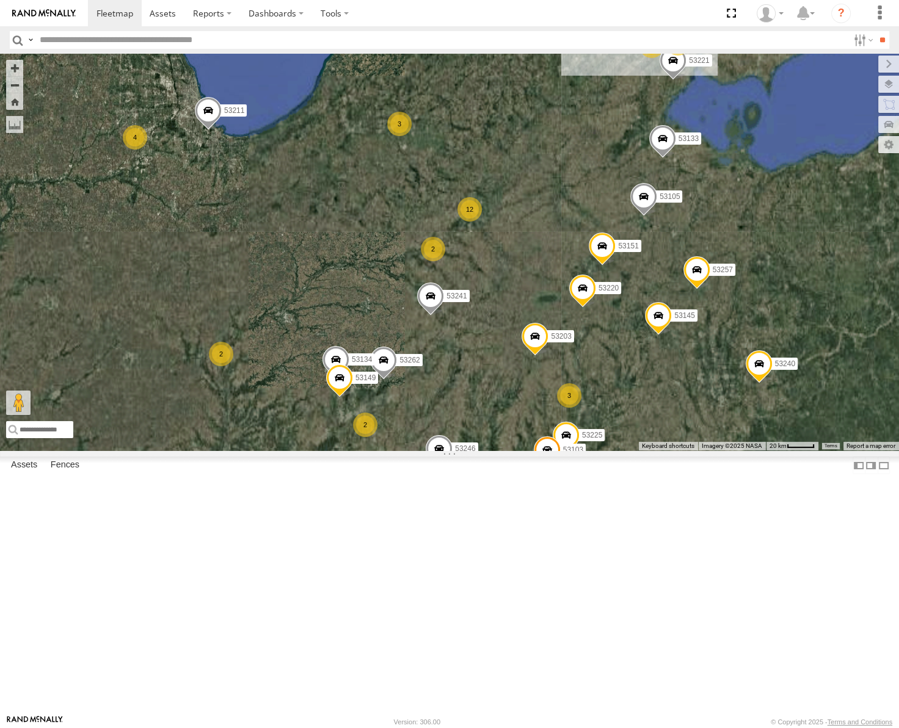
drag, startPoint x: 750, startPoint y: 250, endPoint x: 667, endPoint y: 372, distance: 147.7
click at [667, 372] on div "53262 53246 53151 53203 53239 53104 53145 53289 53257 53133 53105 53217 53286 5…" at bounding box center [449, 252] width 899 height 397
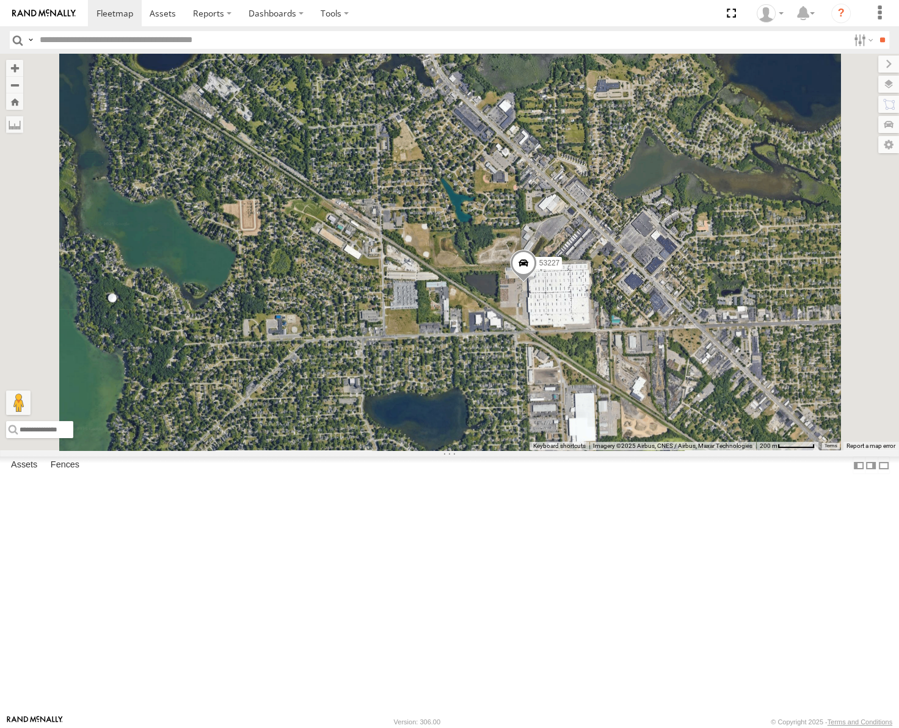
drag, startPoint x: 682, startPoint y: 416, endPoint x: 698, endPoint y: 250, distance: 166.9
click at [698, 250] on div "53262 53246 53151 53203 53239 53104 53145 53289 53257 53133 53105 53217 53286 5…" at bounding box center [449, 252] width 899 height 397
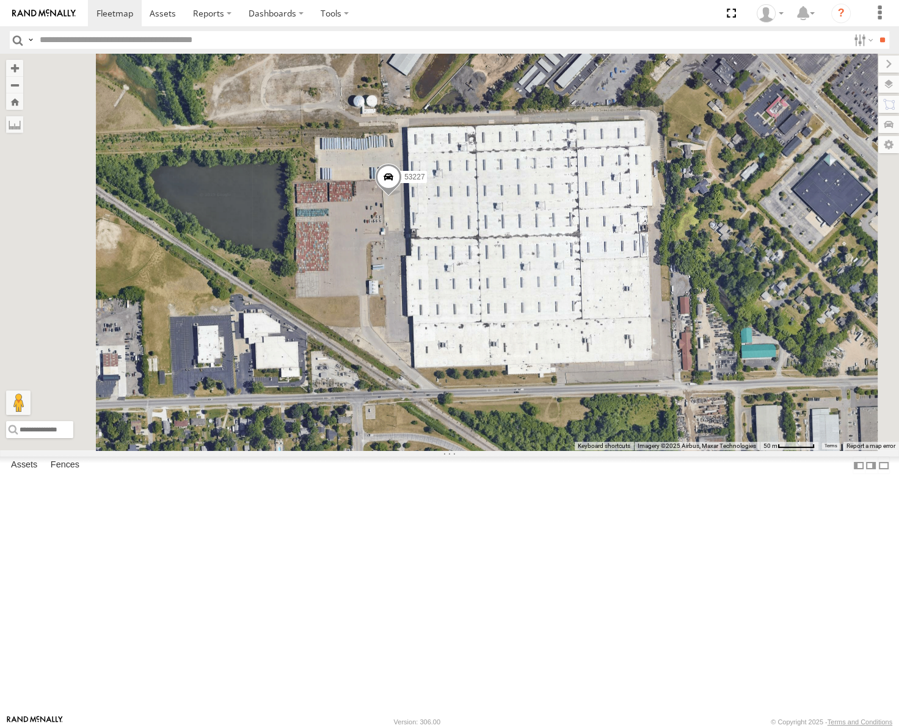
drag, startPoint x: 717, startPoint y: 409, endPoint x: 706, endPoint y: 266, distance: 143.3
click at [706, 266] on div "53262 53246 53151 53203 53239 53104 53145 53289 53257 53133 53105 53217 53286 5…" at bounding box center [449, 252] width 899 height 397
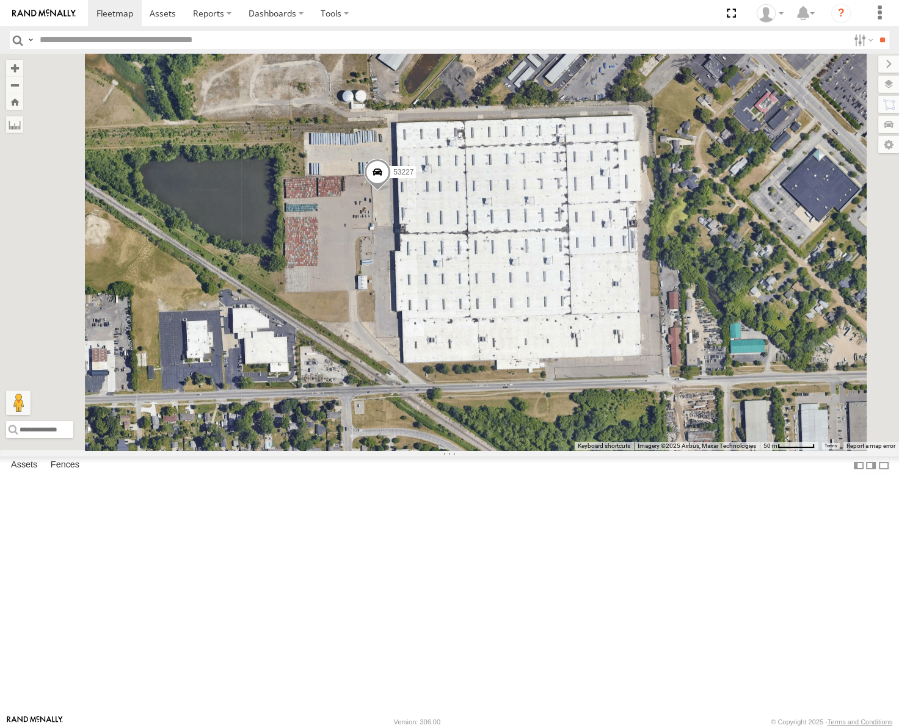
drag, startPoint x: 659, startPoint y: 418, endPoint x: 641, endPoint y: 409, distance: 20.5
click at [642, 409] on div "53262 53246 53151 53203 53239 53104 53145 53289 53257 53133 53105 53217 53286 5…" at bounding box center [449, 252] width 899 height 397
